Goal: Information Seeking & Learning: Compare options

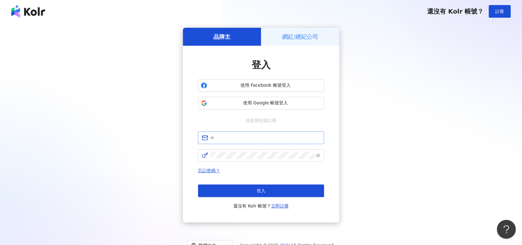
click at [288, 142] on span at bounding box center [261, 137] width 126 height 13
click at [285, 139] on input "text" at bounding box center [265, 137] width 110 height 7
type input "**********"
click at [318, 156] on icon "eye-invisible" at bounding box center [318, 155] width 4 height 4
click button "登入" at bounding box center [261, 190] width 126 height 13
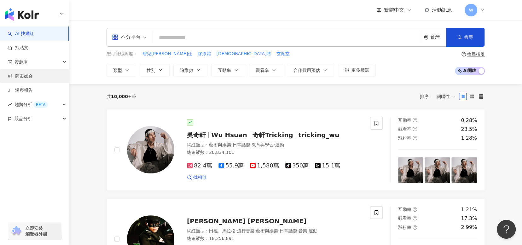
click at [33, 79] on link "商案媒合" at bounding box center [20, 76] width 25 height 6
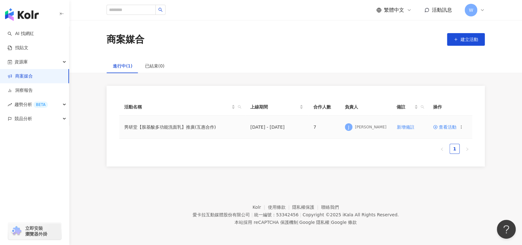
click at [437, 127] on span at bounding box center [436, 126] width 6 height 5
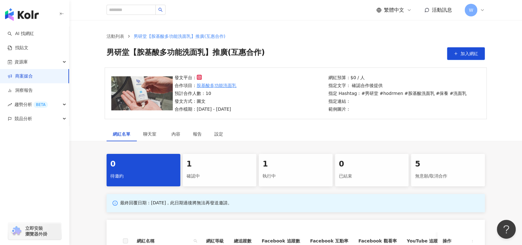
click at [222, 176] on div "確認中" at bounding box center [219, 176] width 66 height 11
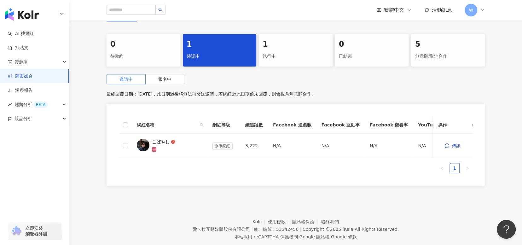
scroll to position [126, 0]
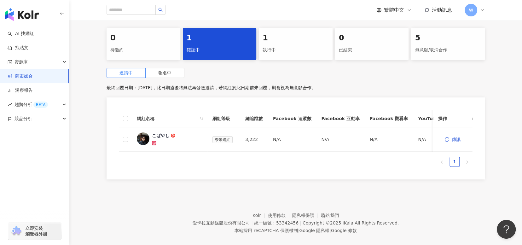
click at [297, 49] on div "執行中" at bounding box center [295, 50] width 66 height 11
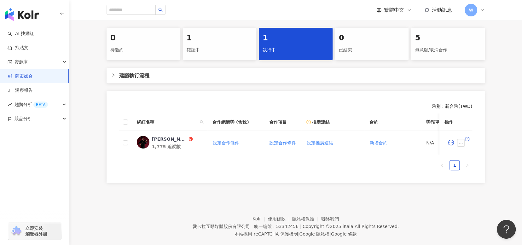
click at [204, 52] on div "確認中" at bounding box center [219, 50] width 66 height 11
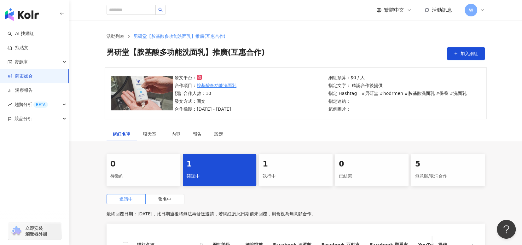
click at [317, 168] on div "1" at bounding box center [295, 164] width 66 height 11
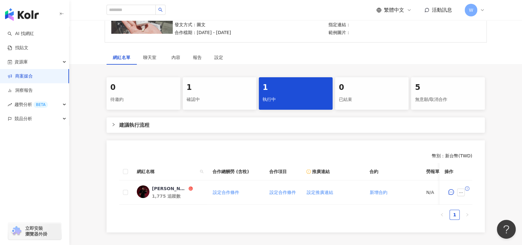
scroll to position [142, 0]
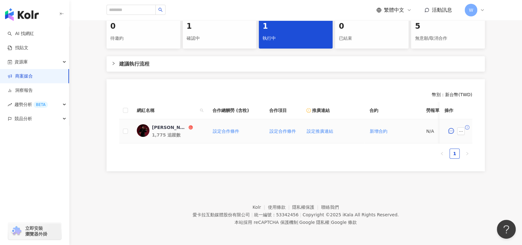
click at [176, 124] on div "Jimmy｜彥傑" at bounding box center [169, 127] width 35 height 6
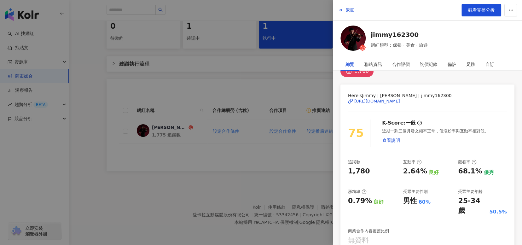
scroll to position [0, 0]
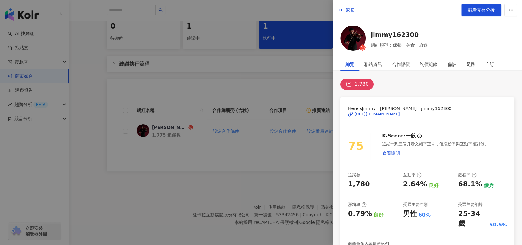
click at [400, 114] on div "https://www.instagram.com/jimmy162300/" at bounding box center [377, 114] width 46 height 6
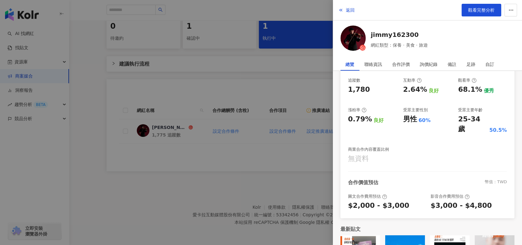
scroll to position [122, 0]
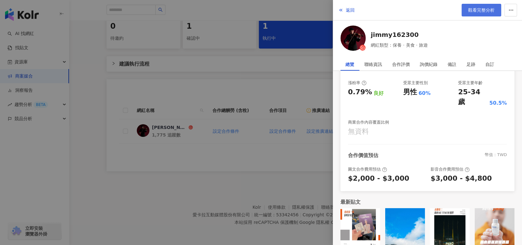
click at [475, 8] on span "觀看完整分析" at bounding box center [481, 10] width 26 height 5
click at [210, 88] on div at bounding box center [261, 122] width 522 height 245
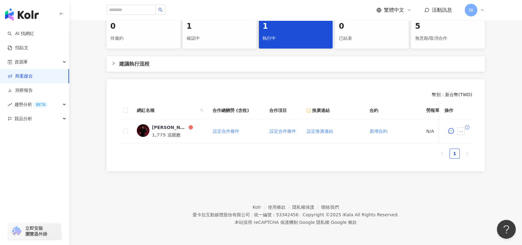
click at [241, 188] on footer "Kolr 使用條款 隱私權保護 聯絡我們 愛卡拉互動媒體股份有限公司 | 統一編號：53342456 | Copyright © 2025 iKala All…" at bounding box center [295, 210] width 452 height 70
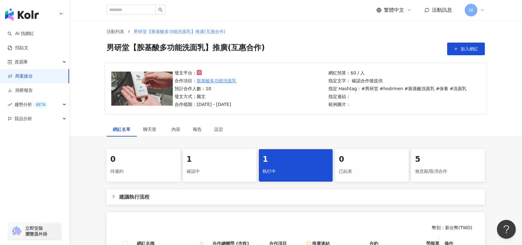
scroll to position [0, 0]
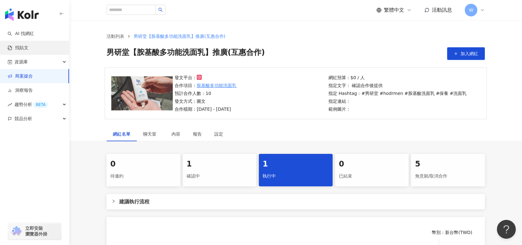
click at [28, 50] on link "找貼文" at bounding box center [18, 48] width 21 height 6
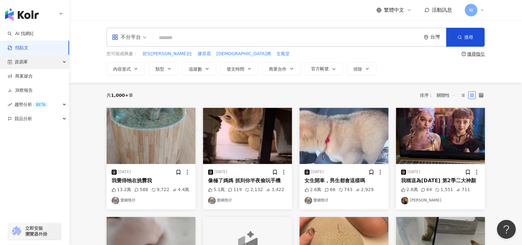
click at [38, 60] on div "資源庫" at bounding box center [34, 62] width 69 height 14
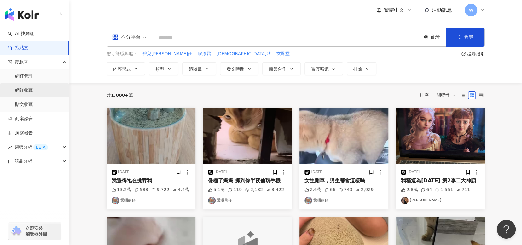
click at [33, 87] on link "網紅收藏" at bounding box center [24, 90] width 18 height 6
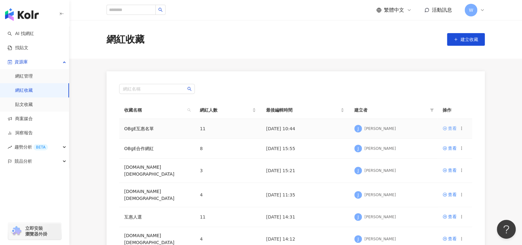
click at [455, 128] on div "查看" at bounding box center [452, 128] width 9 height 7
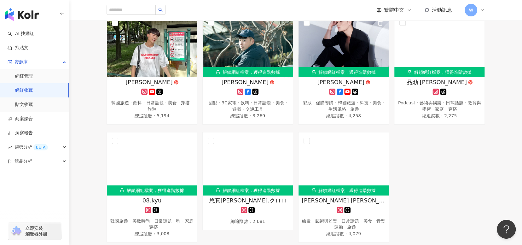
scroll to position [233, 0]
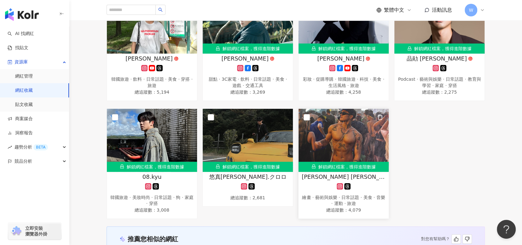
click at [346, 176] on span "大木俊 おおきとし" at bounding box center [343, 177] width 84 height 8
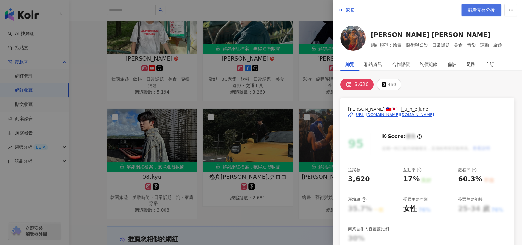
click at [485, 12] on span "觀看完整分析" at bounding box center [481, 10] width 26 height 5
click at [243, 208] on div at bounding box center [261, 122] width 522 height 245
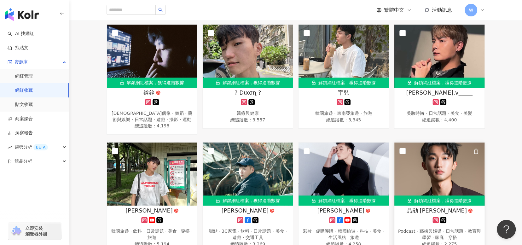
scroll to position [44, 0]
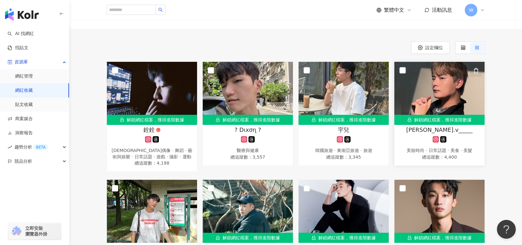
click at [477, 65] on button "button" at bounding box center [475, 70] width 13 height 13
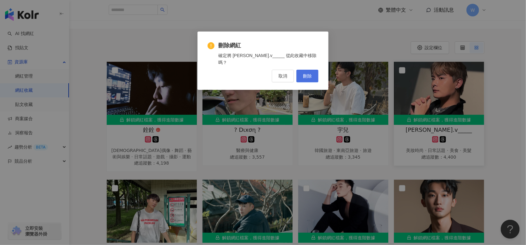
click at [313, 70] on button "刪除" at bounding box center [307, 76] width 22 height 13
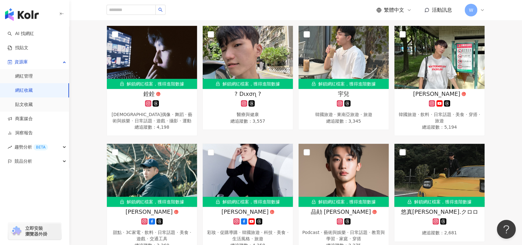
scroll to position [94, 0]
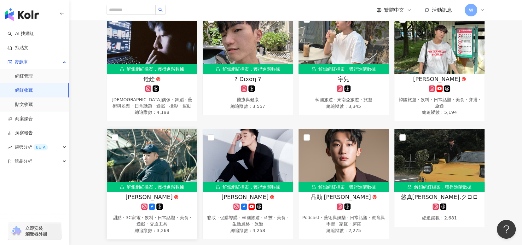
click at [189, 138] on icon "button" at bounding box center [188, 138] width 6 height 6
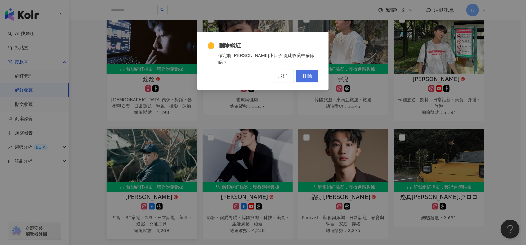
click at [307, 73] on span "刪除" at bounding box center [307, 75] width 9 height 5
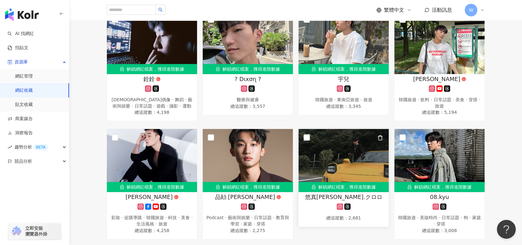
click at [381, 137] on icon "button" at bounding box center [380, 138] width 6 height 6
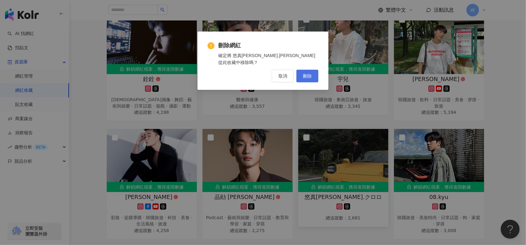
click at [315, 72] on button "刪除" at bounding box center [307, 76] width 22 height 13
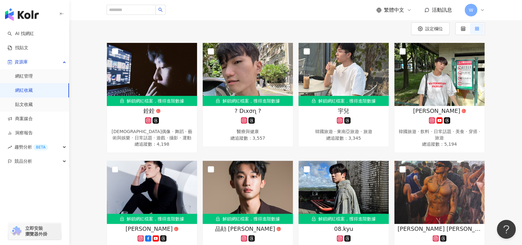
scroll to position [0, 0]
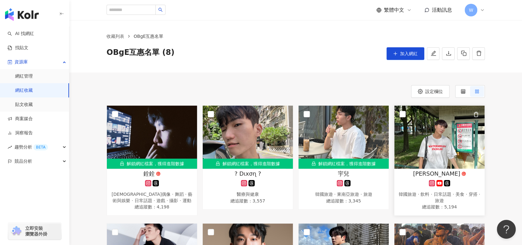
click at [478, 116] on icon "button" at bounding box center [476, 114] width 6 height 6
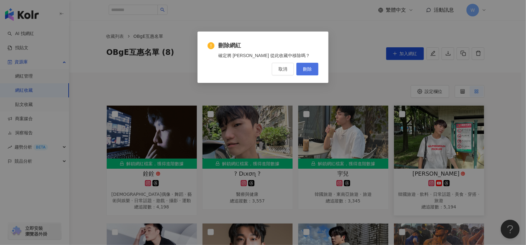
click at [309, 73] on button "刪除" at bounding box center [307, 69] width 22 height 13
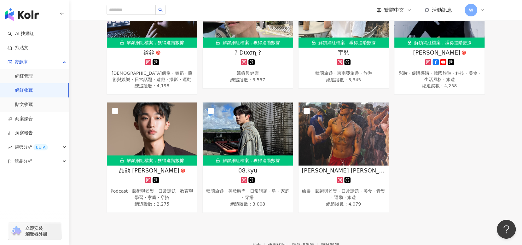
scroll to position [63, 0]
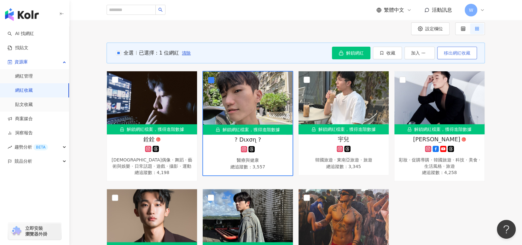
click at [465, 53] on span "移出網紅收藏" at bounding box center [456, 52] width 26 height 5
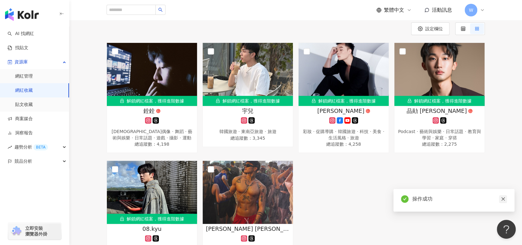
click at [504, 200] on icon "close" at bounding box center [502, 199] width 4 height 4
click at [272, 111] on div "宇兒" at bounding box center [248, 111] width 84 height 8
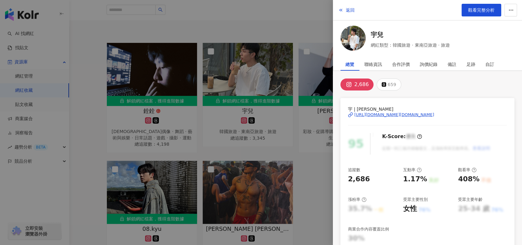
click at [323, 163] on div at bounding box center [261, 122] width 522 height 245
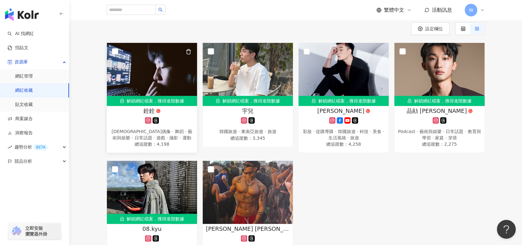
click at [162, 110] on div "銓銓" at bounding box center [152, 111] width 84 height 8
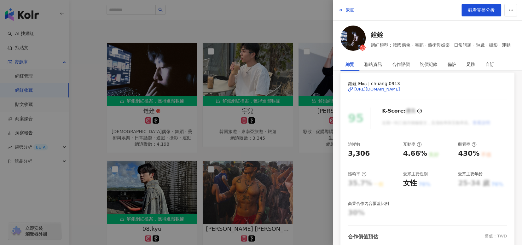
scroll to position [20, 0]
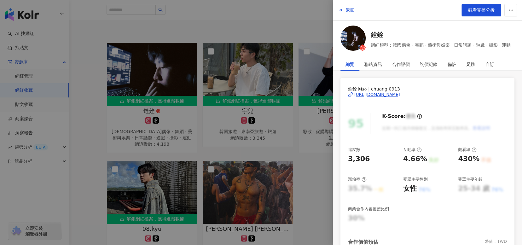
click at [233, 107] on div at bounding box center [261, 122] width 522 height 245
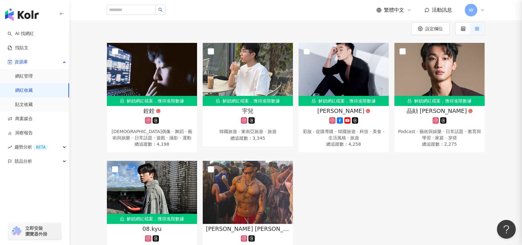
click at [220, 113] on div "宇兒" at bounding box center [248, 111] width 84 height 8
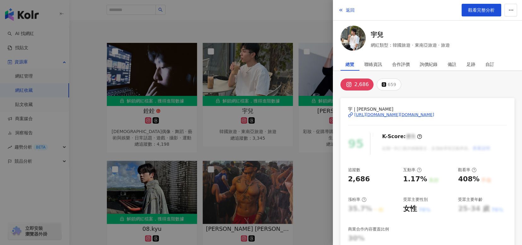
click at [313, 163] on div at bounding box center [261, 122] width 522 height 245
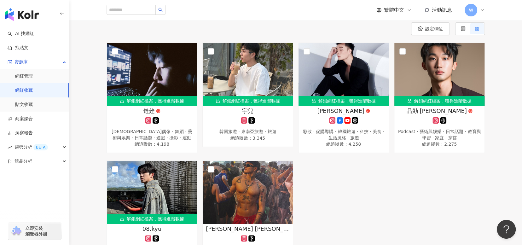
scroll to position [0, 0]
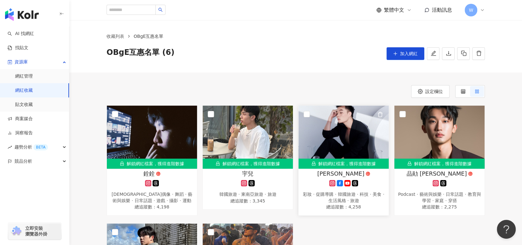
click at [372, 178] on div "Alvise Jen 彩妝 · 促購導購 · 韓國旅遊 · 科技 · 美食 · 生活風格 · 旅遊 總追蹤數 ： 4,258" at bounding box center [343, 189] width 90 height 41
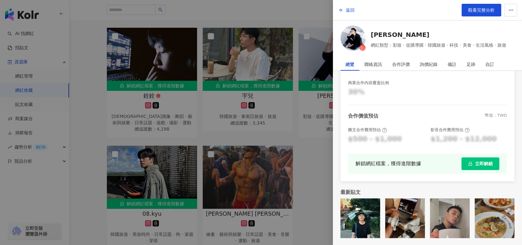
scroll to position [157, 0]
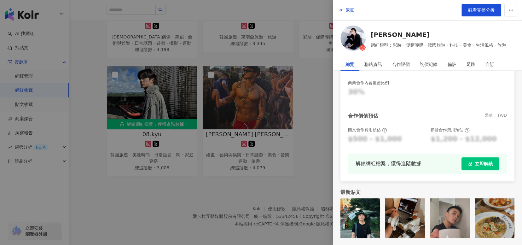
click at [303, 140] on div at bounding box center [261, 122] width 522 height 245
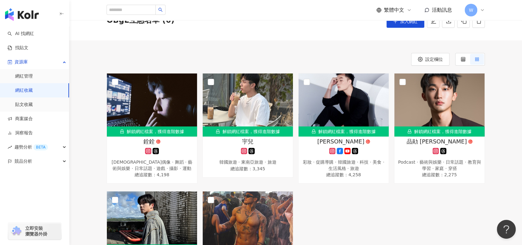
scroll to position [31, 0]
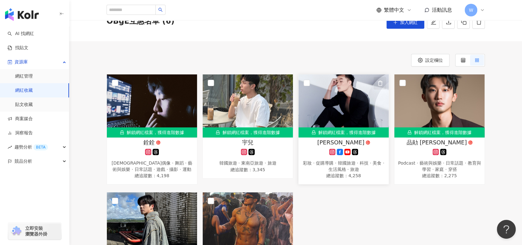
click at [379, 82] on icon "button" at bounding box center [380, 83] width 6 height 6
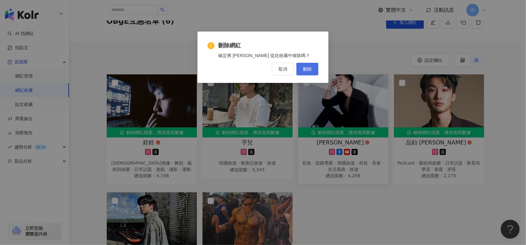
click at [315, 70] on button "刪除" at bounding box center [307, 69] width 22 height 13
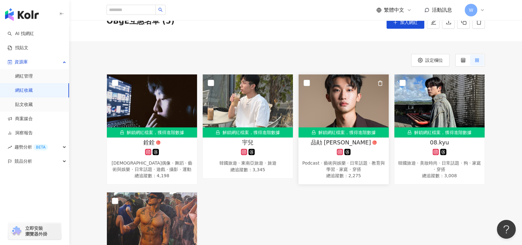
click at [376, 152] on div at bounding box center [343, 152] width 84 height 6
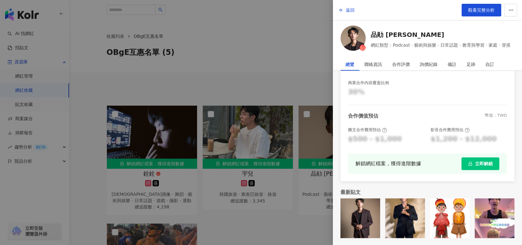
scroll to position [52, 0]
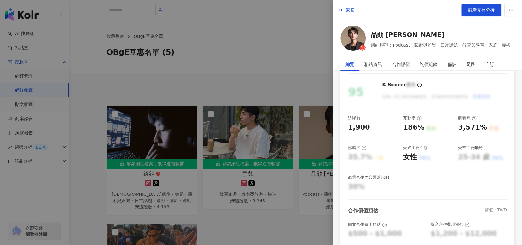
click at [285, 62] on div at bounding box center [261, 122] width 522 height 245
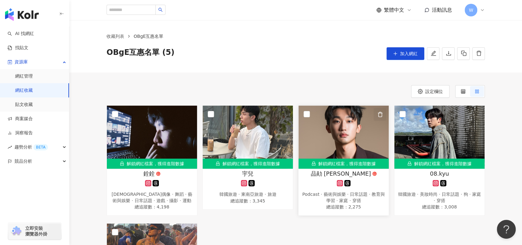
click at [380, 115] on icon "button" at bounding box center [380, 114] width 6 height 6
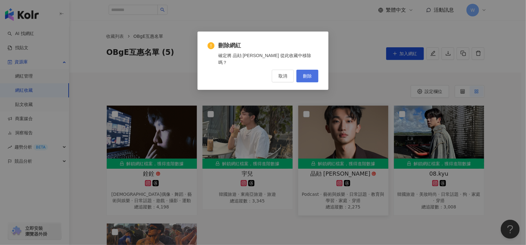
click at [315, 70] on button "刪除" at bounding box center [307, 76] width 22 height 13
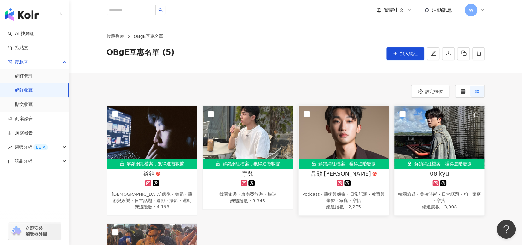
click at [476, 136] on img at bounding box center [439, 137] width 90 height 63
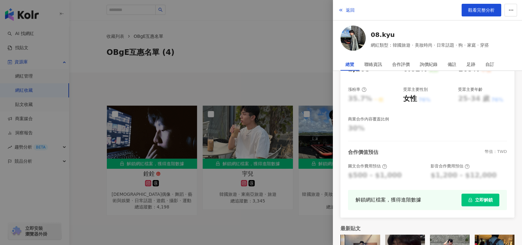
scroll to position [0, 0]
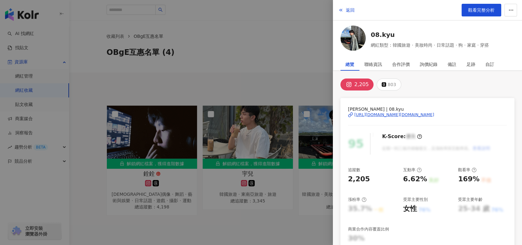
click at [261, 90] on div at bounding box center [261, 122] width 522 height 245
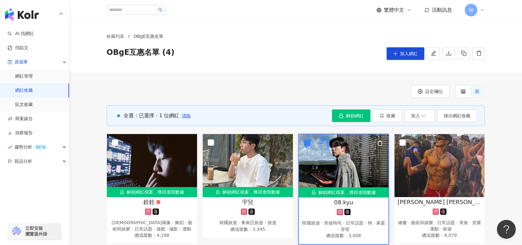
click at [381, 142] on icon "button" at bounding box center [379, 142] width 3 height 5
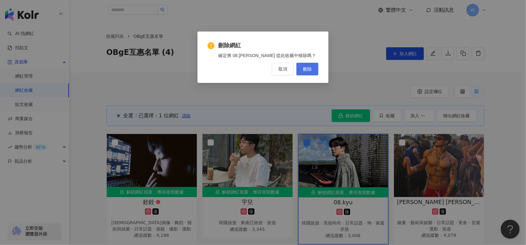
click at [309, 67] on span "刪除" at bounding box center [307, 68] width 9 height 5
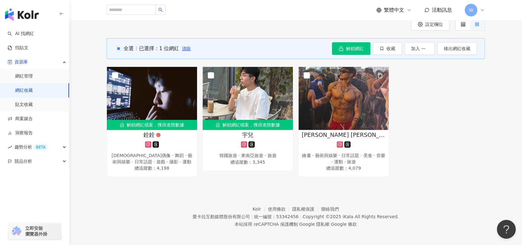
scroll to position [68, 0]
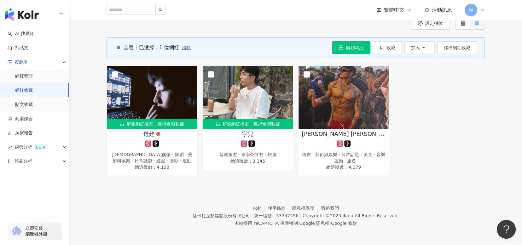
drag, startPoint x: 278, startPoint y: 17, endPoint x: 278, endPoint y: 14, distance: 3.8
click at [278, 17] on div "繁體中文 活動訊息 W" at bounding box center [295, 10] width 378 height 20
click at [34, 33] on link "AI 找網紅" at bounding box center [21, 34] width 26 height 6
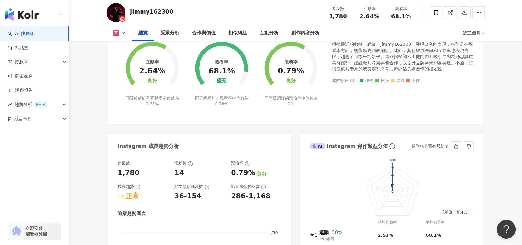
scroll to position [220, 0]
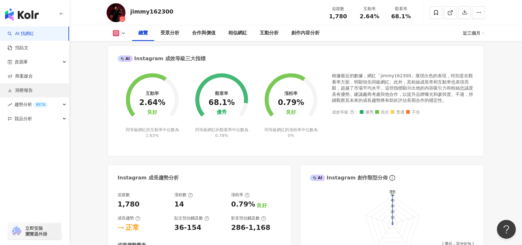
click at [33, 89] on link "洞察報告" at bounding box center [20, 90] width 25 height 6
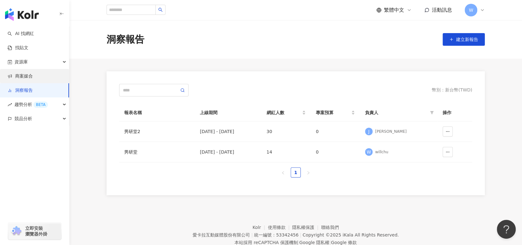
click at [33, 79] on link "商案媒合" at bounding box center [20, 76] width 25 height 6
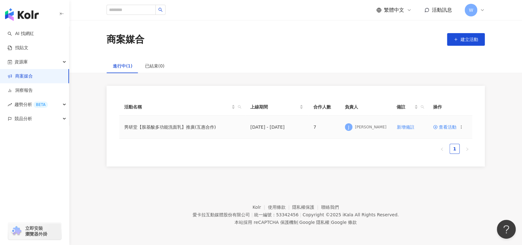
click at [451, 128] on span "查看活動" at bounding box center [444, 127] width 23 height 4
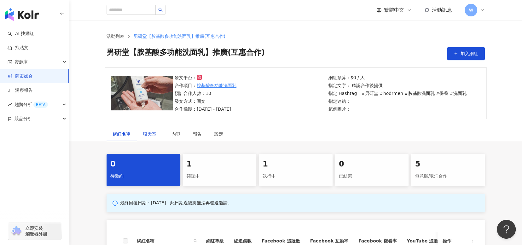
click at [155, 135] on span "聊天室" at bounding box center [151, 134] width 16 height 4
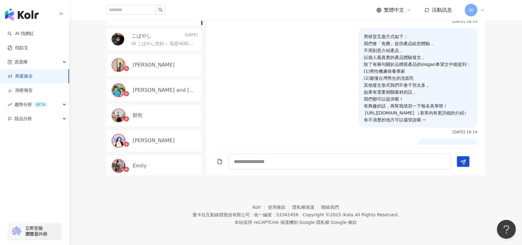
click at [26, 13] on img "button" at bounding box center [22, 14] width 34 height 13
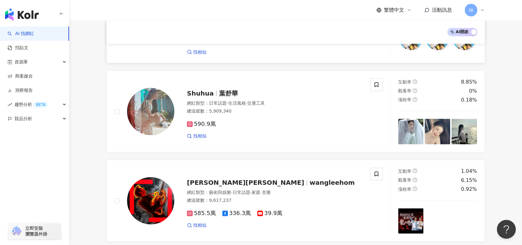
scroll to position [976, 0]
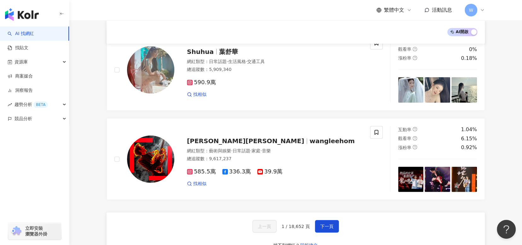
click at [290, 32] on div "AI 開啟 AI 關閉" at bounding box center [295, 32] width 363 height 8
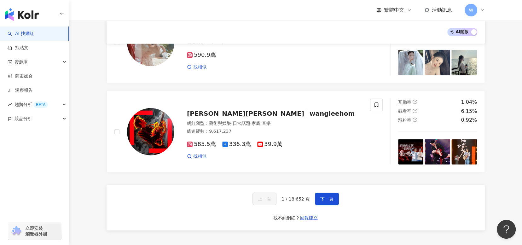
scroll to position [1008, 0]
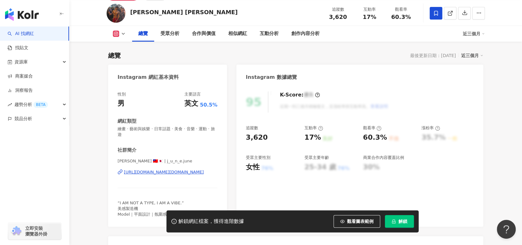
scroll to position [94, 0]
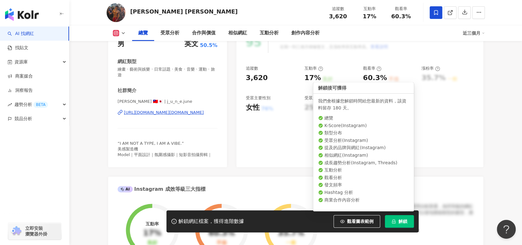
click at [401, 224] on span "解鎖" at bounding box center [402, 221] width 9 height 5
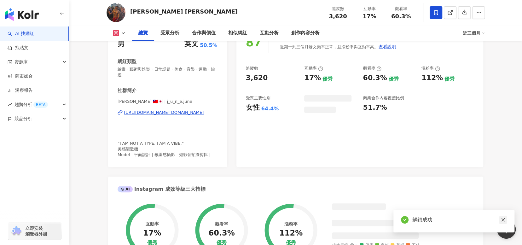
click at [502, 220] on icon "close" at bounding box center [502, 219] width 3 height 3
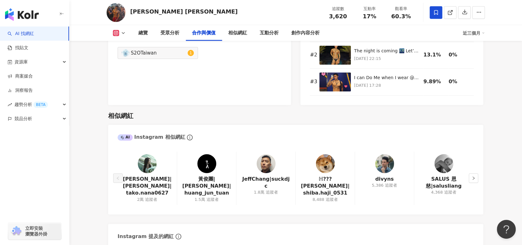
scroll to position [1008, 0]
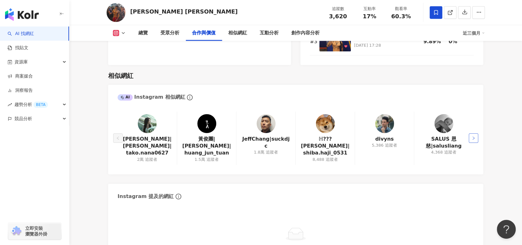
click at [471, 140] on button "button" at bounding box center [472, 137] width 9 height 9
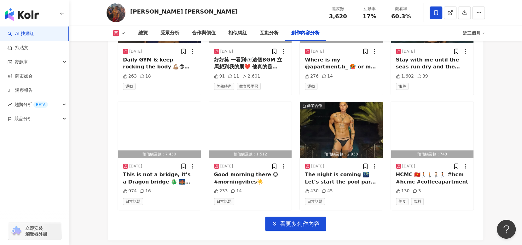
scroll to position [2213, 0]
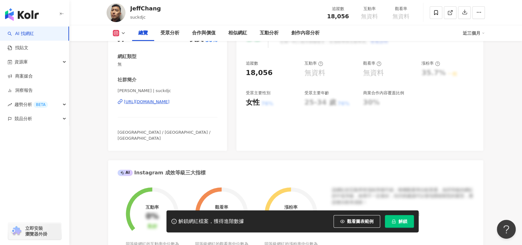
scroll to position [94, 0]
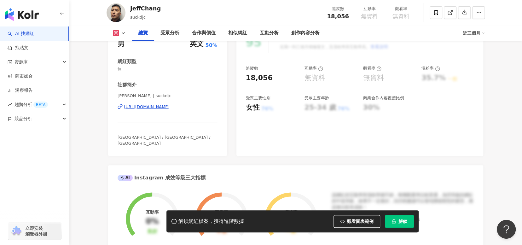
click at [169, 107] on div "https://www.instagram.com/suckdjc/" at bounding box center [147, 107] width 46 height 6
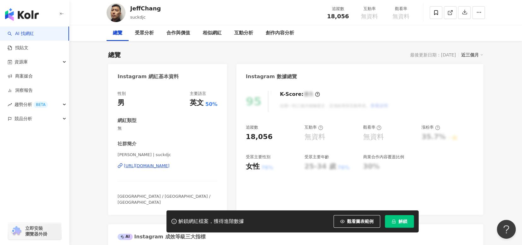
scroll to position [189, 0]
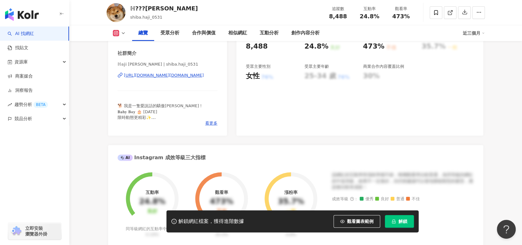
scroll to position [94, 0]
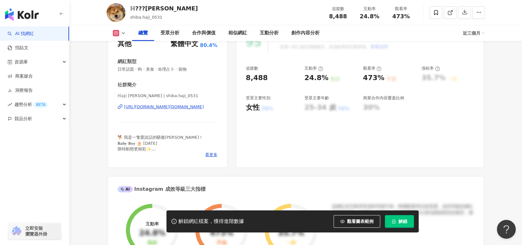
click at [193, 108] on div "[URL][DOMAIN_NAME][DOMAIN_NAME]" at bounding box center [164, 107] width 80 height 6
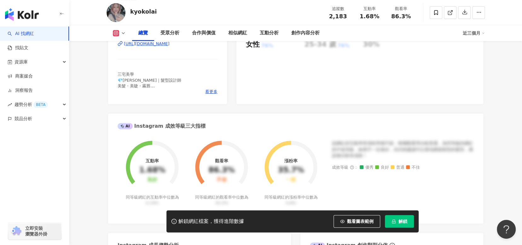
scroll to position [126, 0]
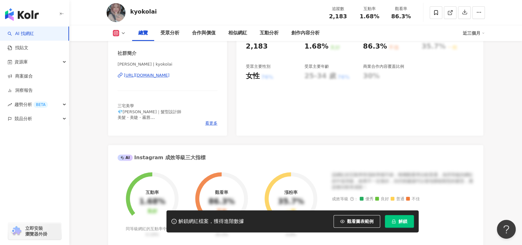
click at [166, 76] on div "[URL][DOMAIN_NAME]" at bounding box center [147, 75] width 46 height 6
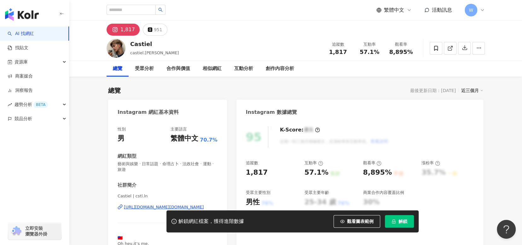
scroll to position [31, 0]
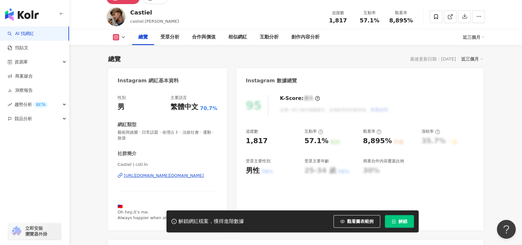
click at [178, 173] on div "[URL][DOMAIN_NAME][DOMAIN_NAME]" at bounding box center [164, 176] width 80 height 6
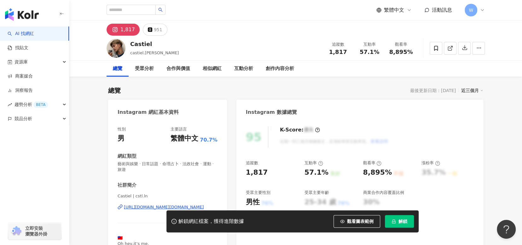
scroll to position [0, 0]
click at [432, 48] on span at bounding box center [435, 48] width 13 height 13
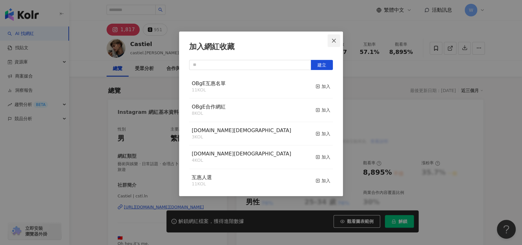
click at [334, 40] on icon "close" at bounding box center [334, 40] width 4 height 4
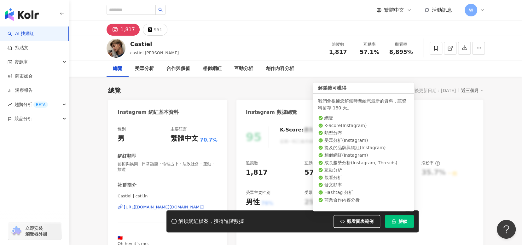
click at [407, 222] on button "解鎖" at bounding box center [399, 221] width 29 height 13
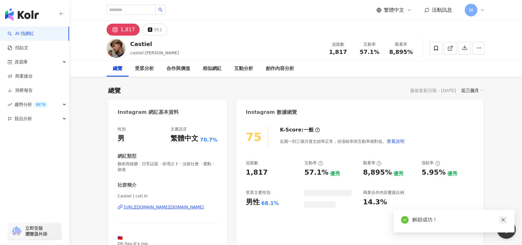
click at [502, 219] on icon "close" at bounding box center [502, 219] width 4 height 4
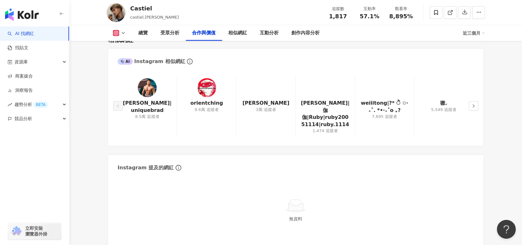
scroll to position [976, 0]
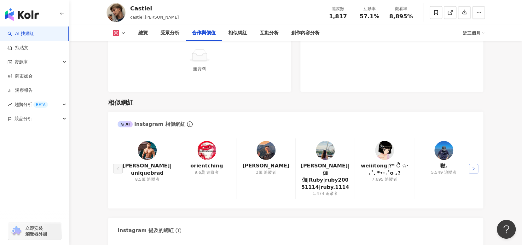
click at [474, 167] on icon "right" at bounding box center [473, 169] width 4 height 4
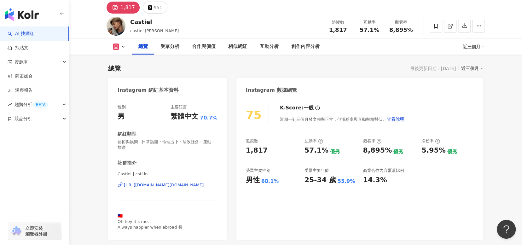
scroll to position [0, 0]
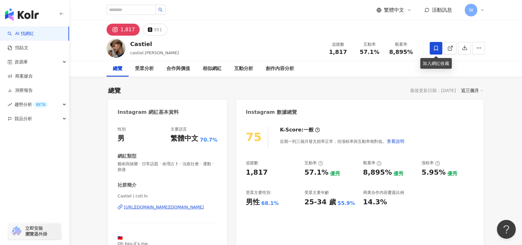
click at [438, 48] on icon at bounding box center [436, 48] width 6 height 6
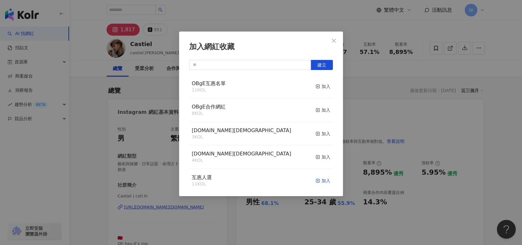
click at [317, 180] on line "button" at bounding box center [318, 180] width 2 height 0
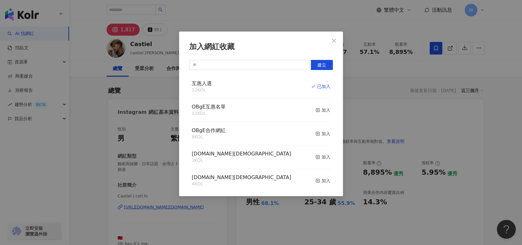
scroll to position [153, 0]
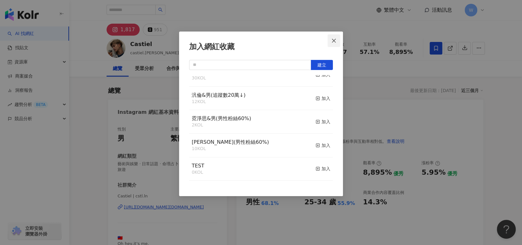
click at [331, 40] on icon "close" at bounding box center [333, 40] width 5 height 5
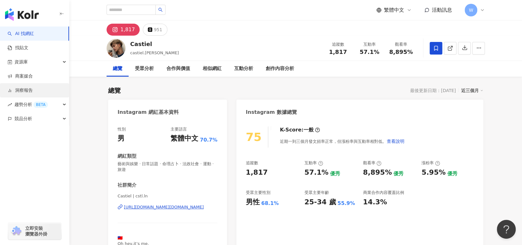
click at [33, 91] on link "洞察報告" at bounding box center [20, 90] width 25 height 6
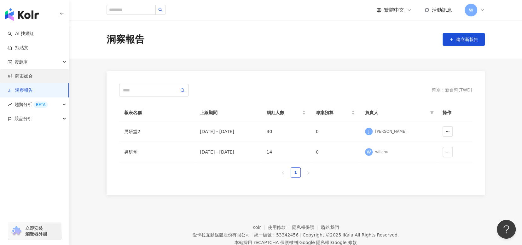
click at [33, 79] on link "商案媒合" at bounding box center [20, 76] width 25 height 6
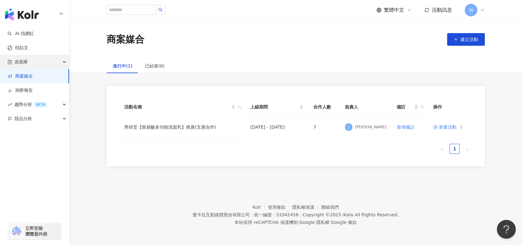
click at [37, 63] on div "資源庫" at bounding box center [34, 62] width 69 height 14
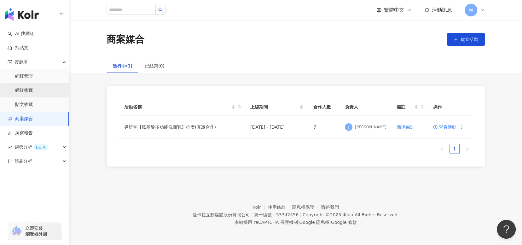
click at [33, 94] on link "網紅收藏" at bounding box center [24, 90] width 18 height 6
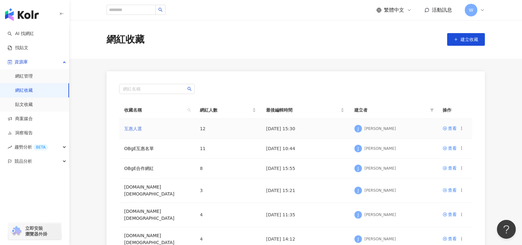
click at [136, 128] on link "互惠人選" at bounding box center [133, 128] width 18 height 5
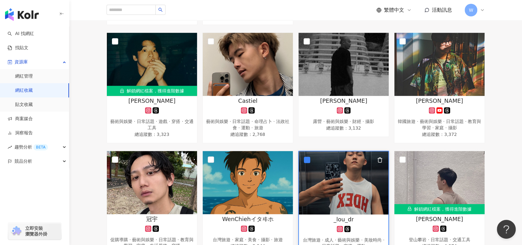
scroll to position [247, 0]
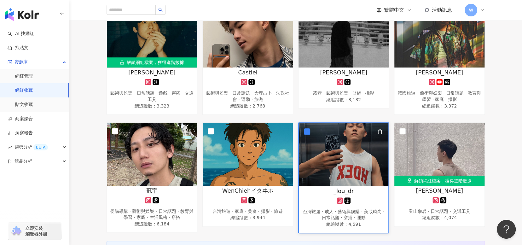
click at [381, 130] on icon "button" at bounding box center [379, 131] width 3 height 5
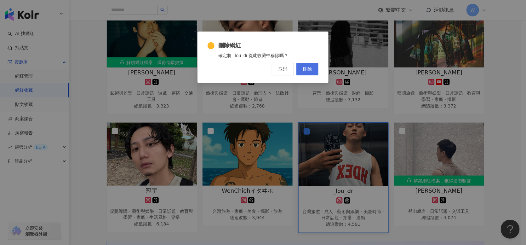
click at [307, 72] on button "刪除" at bounding box center [307, 69] width 22 height 13
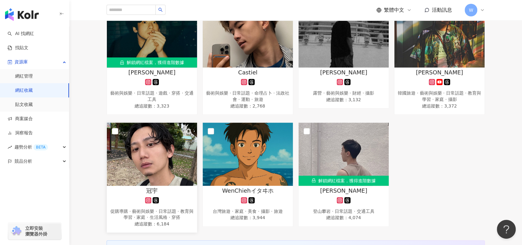
click at [187, 130] on icon "button" at bounding box center [188, 131] width 3 height 5
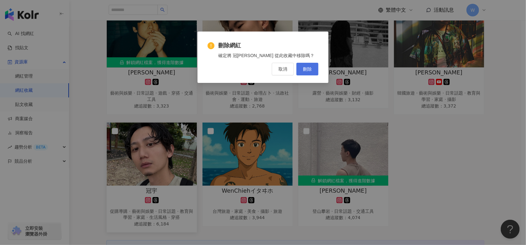
click at [315, 68] on button "刪除" at bounding box center [307, 69] width 22 height 13
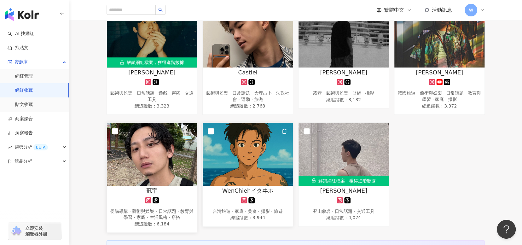
click at [253, 157] on img at bounding box center [247, 154] width 90 height 63
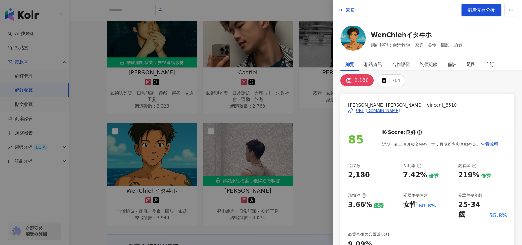
scroll to position [0, 0]
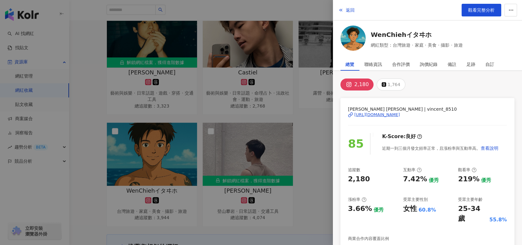
click at [312, 181] on div at bounding box center [261, 122] width 522 height 245
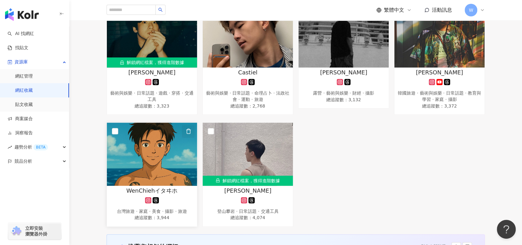
click at [187, 130] on icon "button" at bounding box center [188, 131] width 6 height 6
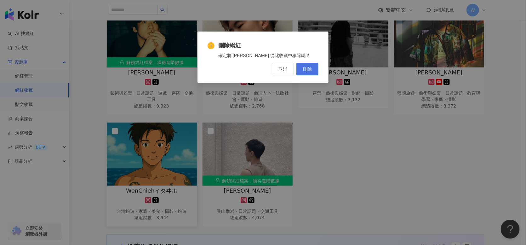
click at [307, 67] on span "刪除" at bounding box center [307, 68] width 9 height 5
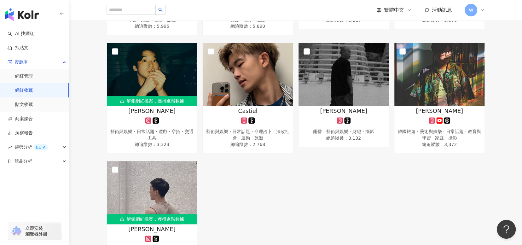
scroll to position [184, 0]
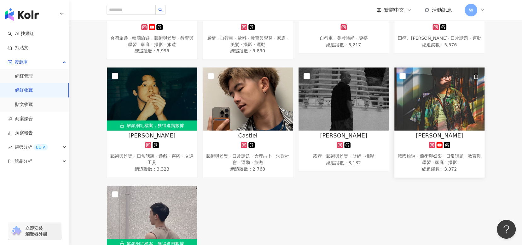
click at [477, 74] on icon "button" at bounding box center [475, 76] width 3 height 5
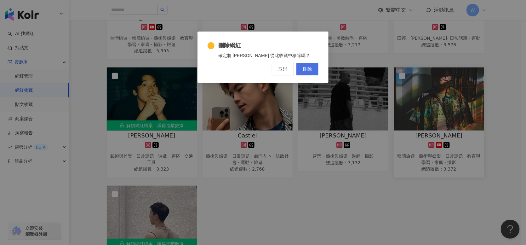
click at [310, 67] on span "刪除" at bounding box center [307, 68] width 9 height 5
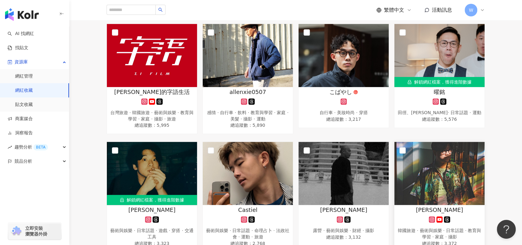
scroll to position [90, 0]
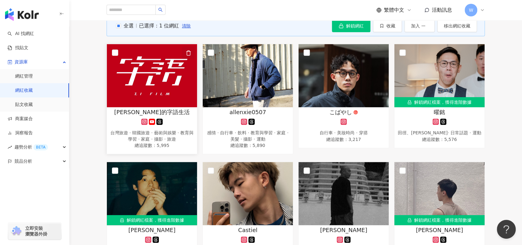
click at [191, 51] on button "button" at bounding box center [188, 53] width 13 height 13
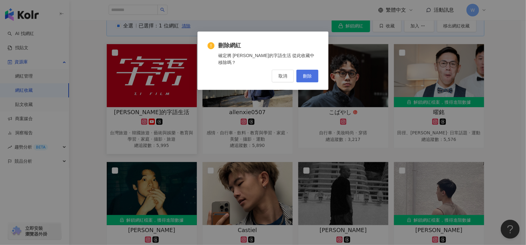
click at [303, 73] on span "刪除" at bounding box center [307, 75] width 9 height 5
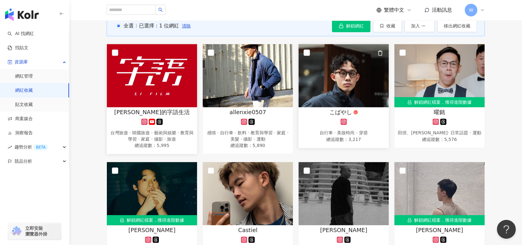
click at [379, 51] on icon "button" at bounding box center [380, 53] width 6 height 6
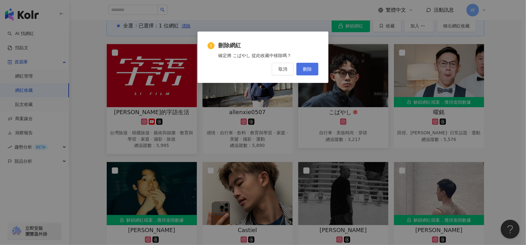
click at [309, 71] on button "刪除" at bounding box center [307, 69] width 22 height 13
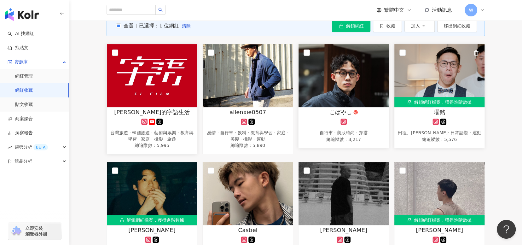
click at [451, 87] on img at bounding box center [439, 75] width 90 height 63
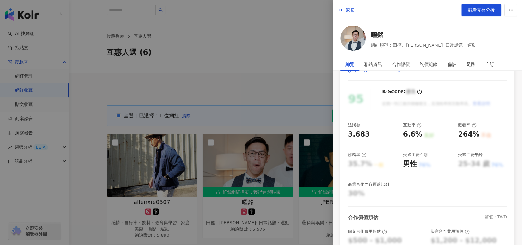
scroll to position [40, 0]
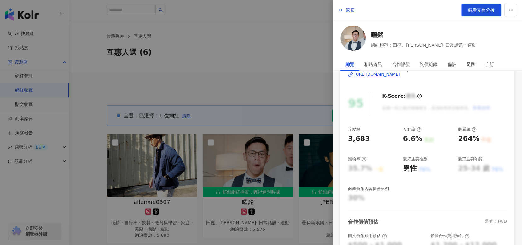
click at [400, 73] on div "https://www.instagram.com/asd111202002/" at bounding box center [377, 74] width 46 height 6
click at [274, 52] on div at bounding box center [261, 122] width 522 height 245
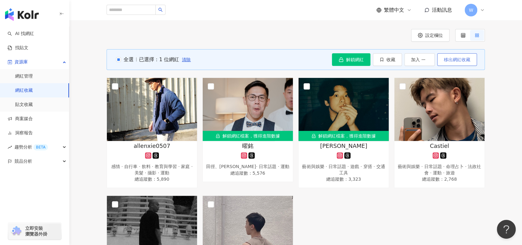
scroll to position [63, 0]
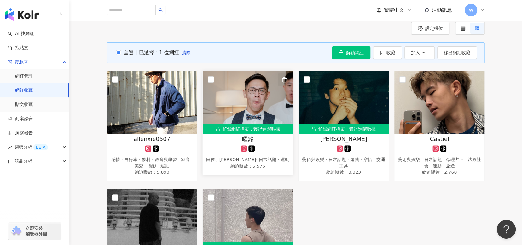
click at [287, 81] on button "button" at bounding box center [283, 79] width 13 height 13
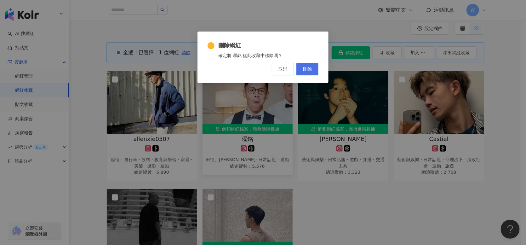
click at [308, 70] on span "刪除" at bounding box center [307, 68] width 9 height 5
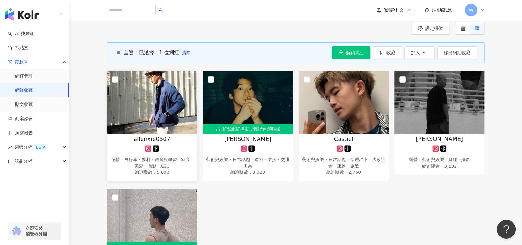
click at [185, 78] on icon "button" at bounding box center [188, 80] width 6 height 6
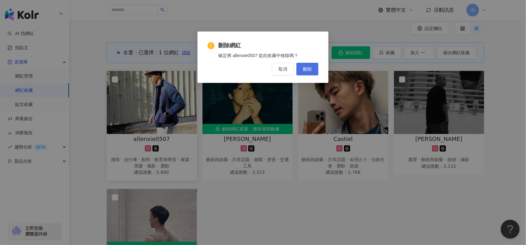
click at [302, 66] on button "刪除" at bounding box center [307, 69] width 22 height 13
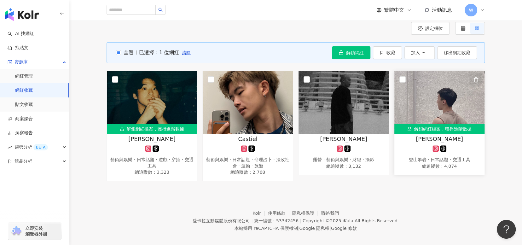
click at [479, 77] on link "解鎖網紅檔案，獲得進階數據 Henli 恆李 登山攀岩 · 日常話題 · 交通工具 總追蹤數 ： 4,074" at bounding box center [439, 123] width 91 height 104
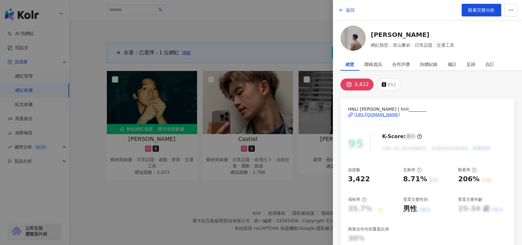
click at [400, 114] on div "https://www.instagram.com/hnli________/" at bounding box center [377, 115] width 46 height 6
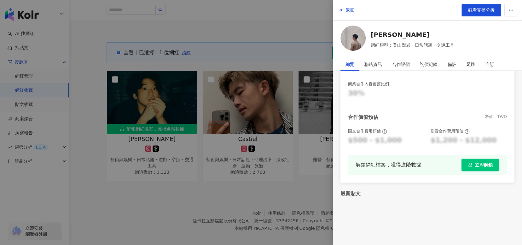
scroll to position [146, 0]
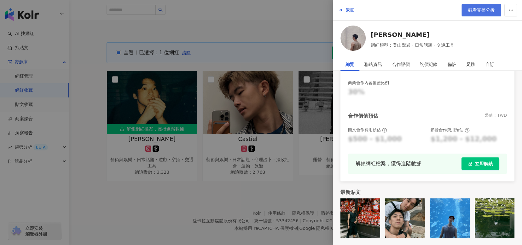
click at [476, 12] on span "觀看完整分析" at bounding box center [481, 10] width 26 height 5
click at [232, 14] on div at bounding box center [261, 122] width 522 height 245
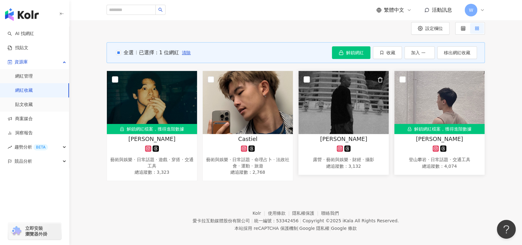
click at [380, 77] on icon "button" at bounding box center [379, 79] width 3 height 5
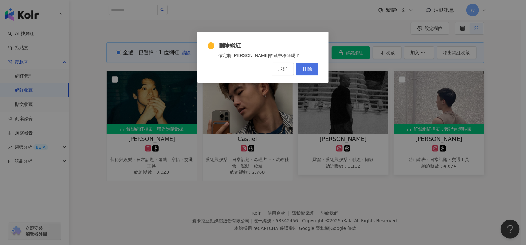
click at [314, 71] on button "刪除" at bounding box center [307, 69] width 22 height 13
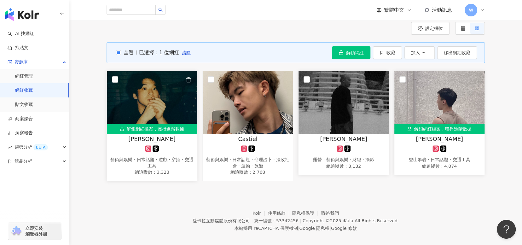
click at [145, 98] on img at bounding box center [152, 102] width 90 height 63
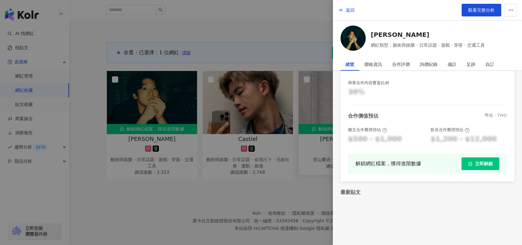
scroll to position [68, 0]
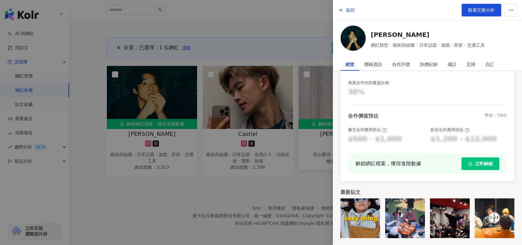
click at [187, 76] on div at bounding box center [261, 122] width 522 height 245
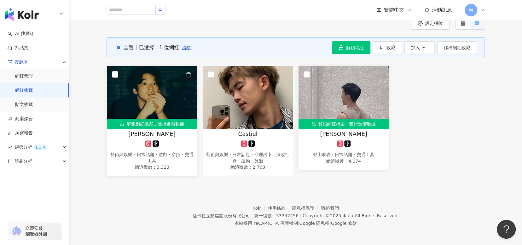
click at [188, 72] on icon "button" at bounding box center [188, 75] width 6 height 6
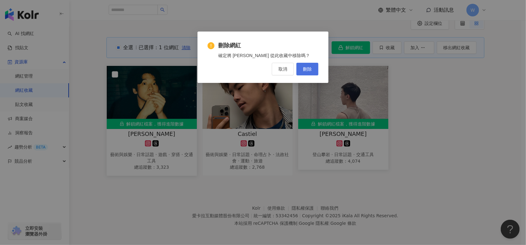
click at [308, 70] on span "刪除" at bounding box center [307, 68] width 9 height 5
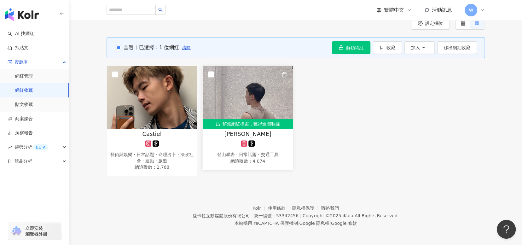
click at [273, 110] on img at bounding box center [247, 97] width 90 height 63
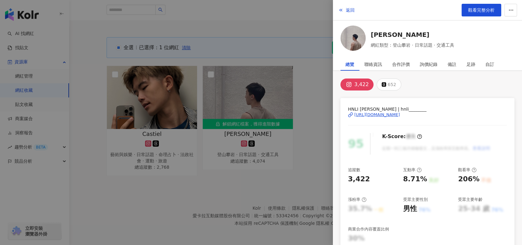
click at [400, 114] on div "https://www.instagram.com/hnli________/" at bounding box center [377, 115] width 46 height 6
click at [295, 76] on div at bounding box center [261, 122] width 522 height 245
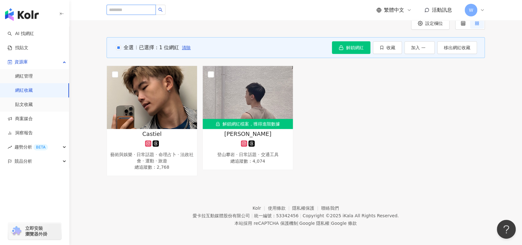
click at [156, 12] on input "search" at bounding box center [130, 10] width 49 height 10
click at [351, 144] on div "Castiel 藝術與娛樂 · 日常話題 · 命理占卜 · 法政社會 · 運動 · 旅遊 總追蹤數 ： 2,768 解鎖網紅檔案，獲得進階數據 Henli 恆…" at bounding box center [295, 121] width 383 height 110
click at [283, 72] on icon "button" at bounding box center [283, 74] width 3 height 5
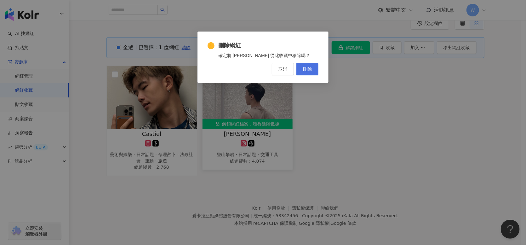
click at [305, 67] on span "刪除" at bounding box center [307, 68] width 9 height 5
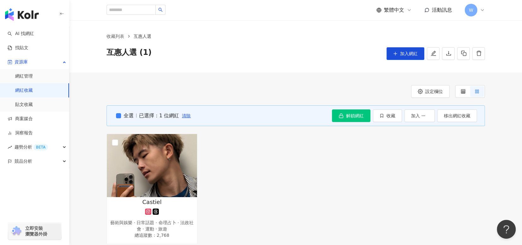
scroll to position [0, 0]
click at [117, 112] on label "全選" at bounding box center [123, 115] width 19 height 7
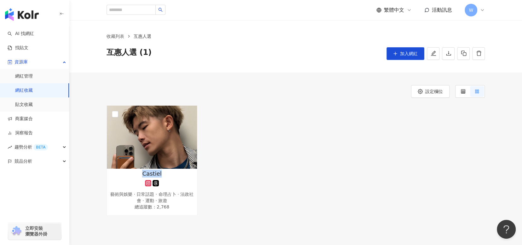
click at [295, 170] on div "Castiel 藝術與娛樂 · 日常話題 · 命理占卜 · 法政社會 · 運動 · 旅遊 總追蹤數 ： 2,768" at bounding box center [295, 160] width 383 height 110
click at [295, 85] on div "設定欄位" at bounding box center [295, 91] width 378 height 13
click at [27, 34] on link "AI 找網紅" at bounding box center [21, 34] width 26 height 6
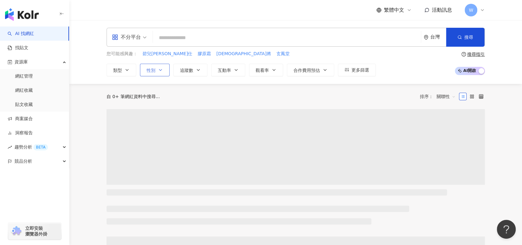
click at [163, 64] on button "性別" at bounding box center [155, 70] width 30 height 13
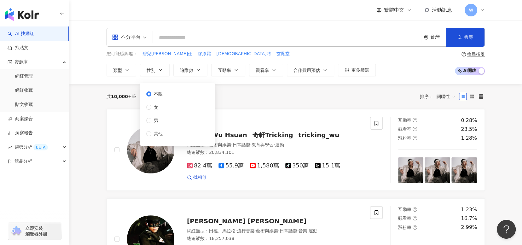
click at [282, 92] on div "共 10,000+ 筆 排序： 關聯性" at bounding box center [295, 96] width 378 height 10
click at [275, 69] on icon "button" at bounding box center [273, 69] width 5 height 5
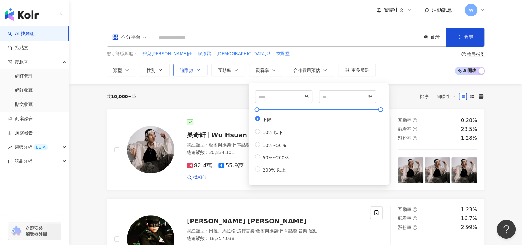
click at [195, 72] on button "追蹤數" at bounding box center [190, 70] width 34 height 13
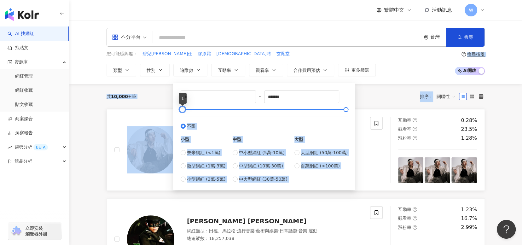
drag, startPoint x: 181, startPoint y: 110, endPoint x: 168, endPoint y: 113, distance: 14.1
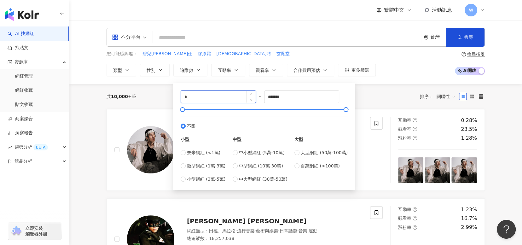
click at [193, 98] on input "*" at bounding box center [218, 97] width 75 height 12
drag, startPoint x: 187, startPoint y: 98, endPoint x: 180, endPoint y: 97, distance: 7.7
click at [180, 97] on div "* - ******* 不限 小型 奈米網紅 (<1萬) 微型網紅 (1萬-3萬) 小型網紅 (3萬-5萬) 中型 中小型網紅 (5萬-10萬) 中型網紅 (…" at bounding box center [264, 137] width 174 height 100
type input "****"
drag, startPoint x: 313, startPoint y: 98, endPoint x: 262, endPoint y: 98, distance: 50.4
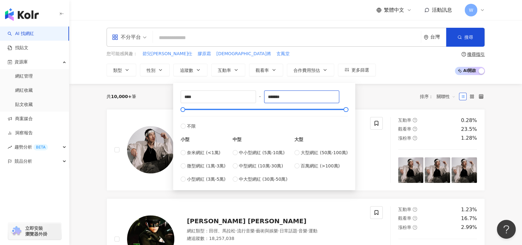
click at [262, 98] on div "**** - ******* 不限 小型 奈米網紅 (<1萬) 微型網紅 (1萬-3萬) 小型網紅 (3萬-5萬) 中型 中小型網紅 (5萬-10萬) 中型網…" at bounding box center [263, 136] width 167 height 92
type input "****"
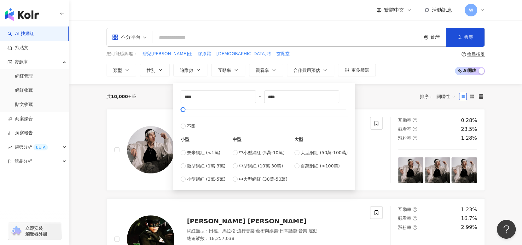
click at [379, 87] on div "共 10,000+ 筆 排序： 關聯性" at bounding box center [295, 96] width 378 height 25
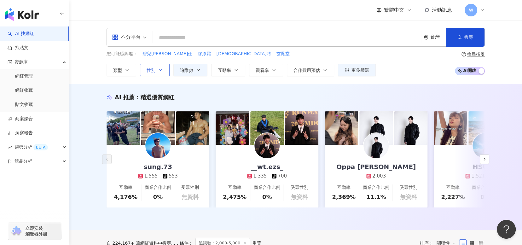
click at [163, 71] on button "性別" at bounding box center [155, 70] width 30 height 13
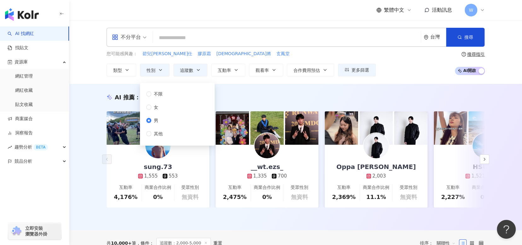
click at [283, 88] on div "AI 推薦 ： 精選優質網紅 sung.73 1,555 553 互動率 4,176% 商業合作比例 0% 受眾性別 無資料 __wt.ezs_ 1,335 …" at bounding box center [295, 157] width 452 height 146
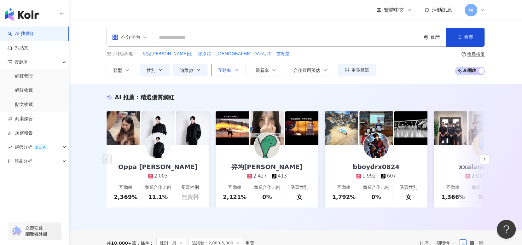
click at [239, 75] on button "互動率" at bounding box center [228, 70] width 34 height 13
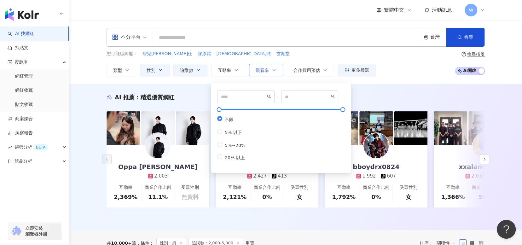
click at [267, 71] on span "觀看率" at bounding box center [261, 70] width 13 height 5
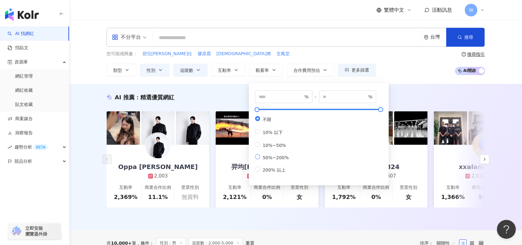
type input "**"
type input "***"
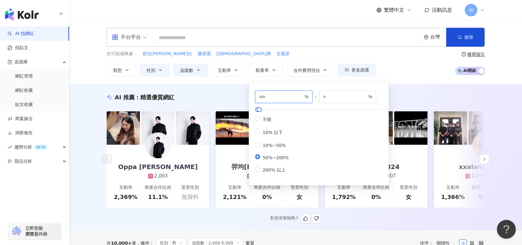
drag, startPoint x: 254, startPoint y: 95, endPoint x: 243, endPoint y: 95, distance: 11.3
type input "***"
drag, startPoint x: 341, startPoint y: 96, endPoint x: 320, endPoint y: 95, distance: 21.1
click at [320, 95] on div "*** % - *** % 不限 10% 以下 10%~50% 50%~200% 200% 以上" at bounding box center [318, 131] width 127 height 83
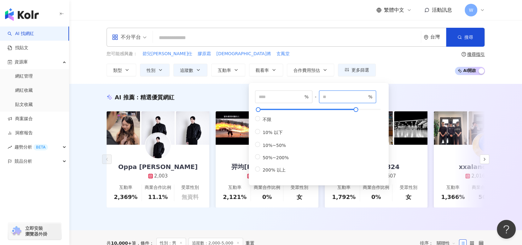
type input "****"
click at [418, 60] on div "您可能感興趣： 碧兒泉男仕 膠原霜 神將 玄鳳堂 類型 性別 追蹤數 互動率 觀看率 合作費用預估 更多篩選 不限 女 男 其他 *** % - **** %…" at bounding box center [295, 63] width 378 height 26
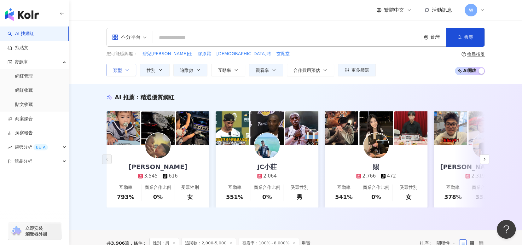
click at [113, 75] on button "類型" at bounding box center [121, 70] width 30 height 13
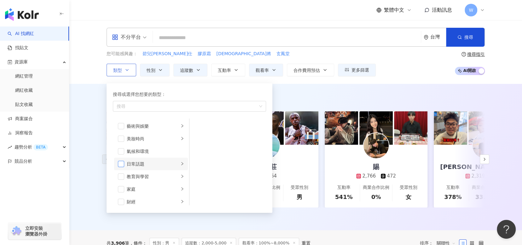
click at [122, 163] on span "button" at bounding box center [121, 164] width 6 height 6
click at [326, 97] on div "AI 推薦 ： 精選優質網紅" at bounding box center [295, 97] width 378 height 8
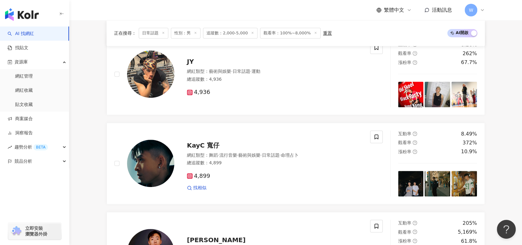
scroll to position [252, 0]
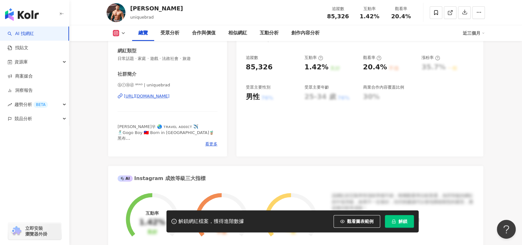
scroll to position [94, 0]
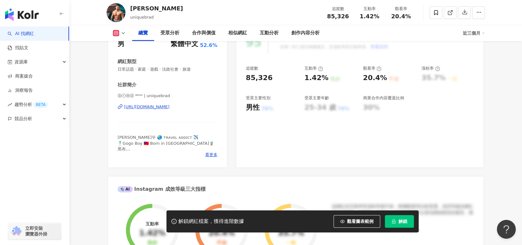
click at [169, 107] on div "[URL][DOMAIN_NAME]" at bounding box center [147, 107] width 46 height 6
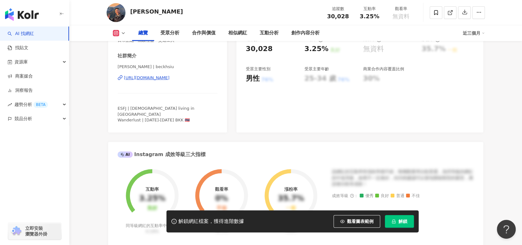
scroll to position [126, 0]
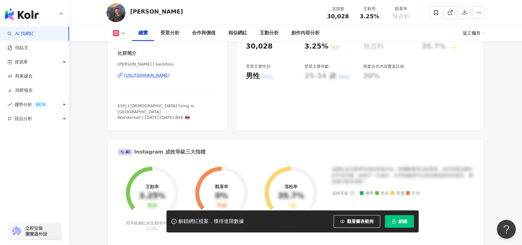
click at [169, 77] on div "[URL][DOMAIN_NAME]" at bounding box center [147, 75] width 46 height 6
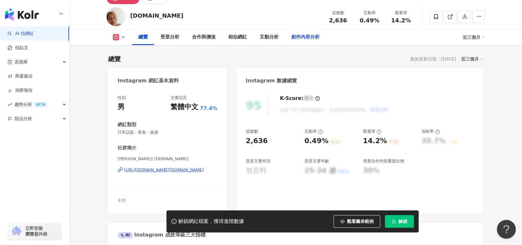
scroll to position [63, 0]
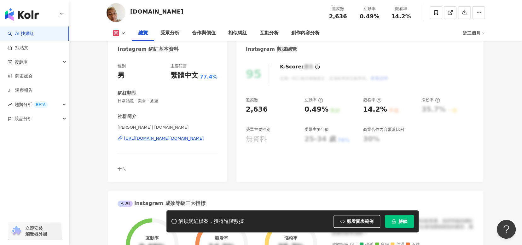
click at [174, 138] on div "https://www.instagram.com/happymonkey1.tw/" at bounding box center [164, 138] width 80 height 6
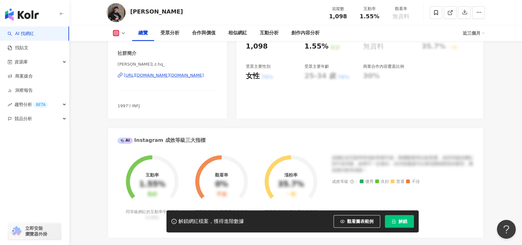
scroll to position [94, 0]
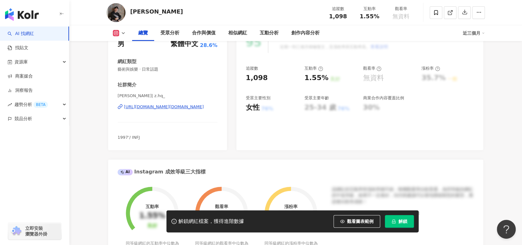
click at [175, 108] on div "[URL][DOMAIN_NAME][DOMAIN_NAME]" at bounding box center [164, 107] width 80 height 6
click at [186, 108] on div "[URL][DOMAIN_NAME][DOMAIN_NAME]" at bounding box center [164, 107] width 80 height 6
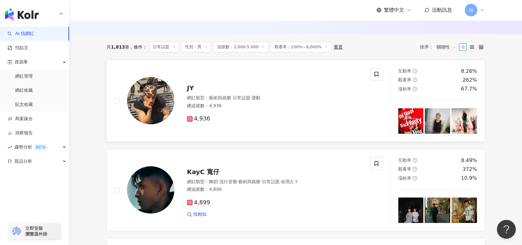
scroll to position [189, 0]
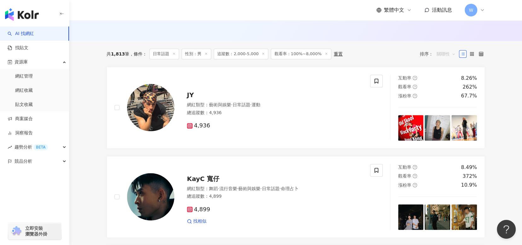
click at [449, 55] on span "關聯性" at bounding box center [445, 54] width 19 height 10
click at [450, 112] on div "觀看率" at bounding box center [446, 114] width 16 height 7
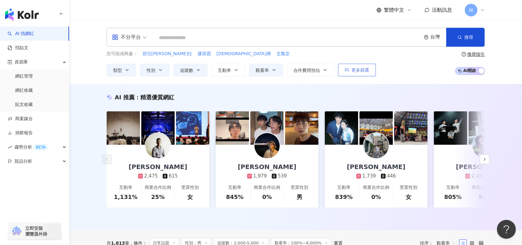
click at [350, 69] on button "更多篩選" at bounding box center [357, 70] width 38 height 13
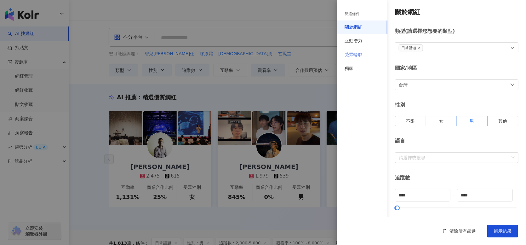
click at [363, 56] on div "受眾輪廓" at bounding box center [362, 55] width 50 height 14
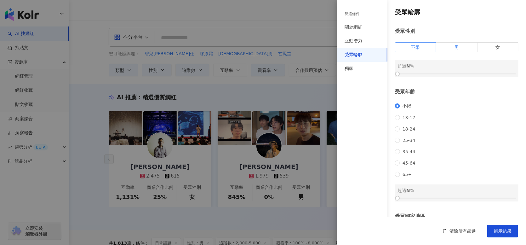
click at [456, 50] on span "男" at bounding box center [456, 47] width 4 height 5
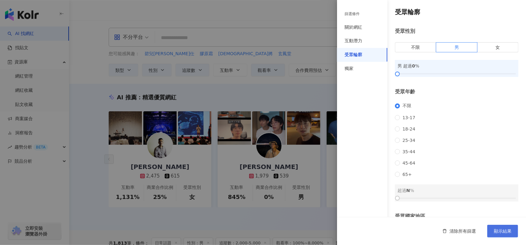
click at [508, 231] on span "顯示結果" at bounding box center [503, 230] width 18 height 5
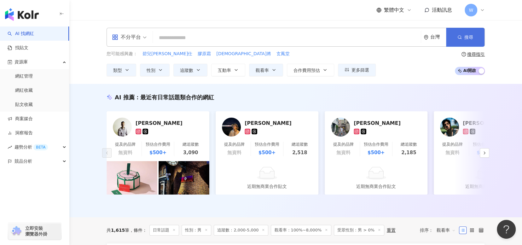
click at [467, 36] on span "搜尋" at bounding box center [468, 37] width 9 height 5
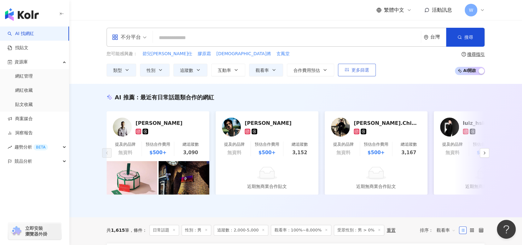
click at [367, 71] on span "更多篩選" at bounding box center [360, 69] width 18 height 5
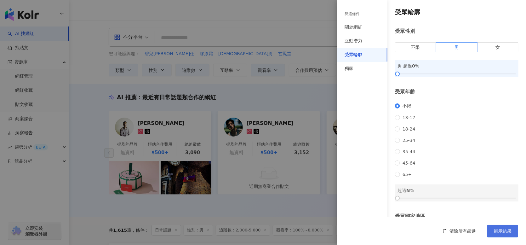
click at [508, 233] on span "顯示結果" at bounding box center [503, 230] width 18 height 5
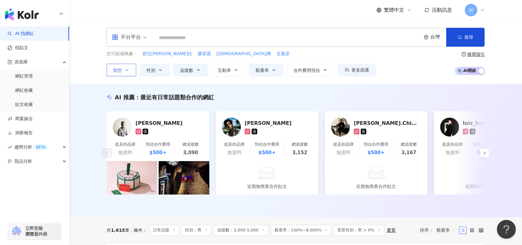
click at [129, 71] on icon "button" at bounding box center [126, 69] width 5 height 5
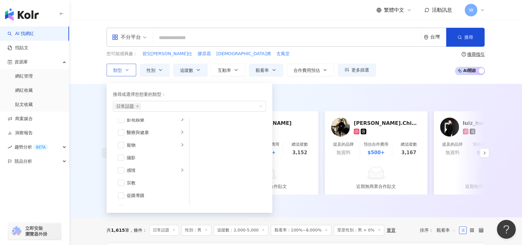
scroll to position [189, 0]
click at [122, 123] on span "button" at bounding box center [121, 126] width 6 height 6
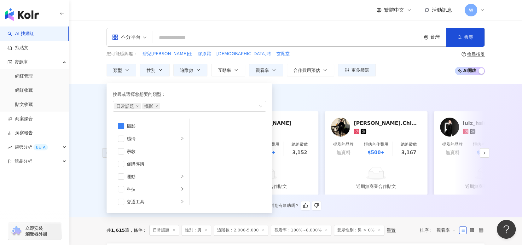
click at [317, 102] on div "AI 推薦 ： 最近有日常話題類合作的網紅 Jack Hsu 提及的品牌 無資料 預估合作費用 $500+ 總追蹤數 3,090 孫君實 提及的品牌 無資料 …" at bounding box center [295, 151] width 403 height 117
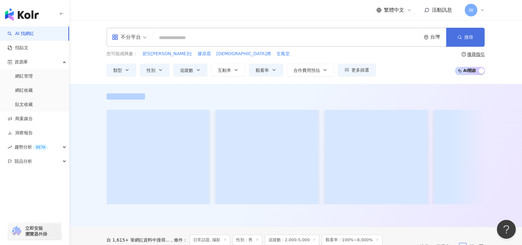
click at [464, 35] on span "搜尋" at bounding box center [468, 37] width 9 height 5
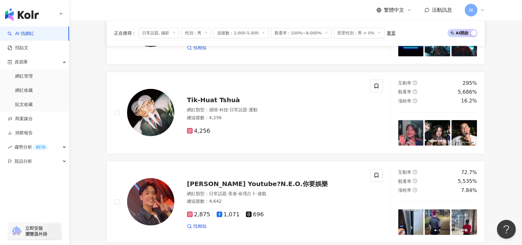
scroll to position [1165, 0]
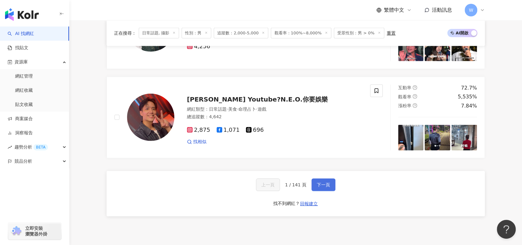
click at [317, 191] on button "下一頁" at bounding box center [323, 184] width 24 height 13
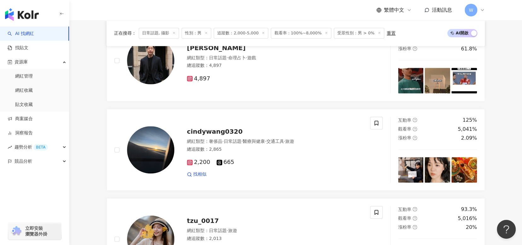
scroll to position [454, 0]
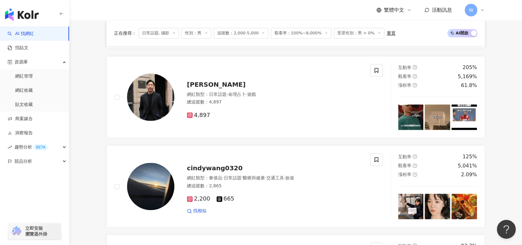
click at [351, 33] on span "受眾性別：男 > 0%" at bounding box center [359, 33] width 50 height 11
click at [377, 33] on icon at bounding box center [378, 32] width 3 height 3
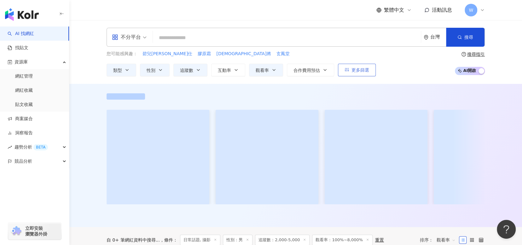
click at [365, 73] on button "更多篩選" at bounding box center [357, 70] width 38 height 13
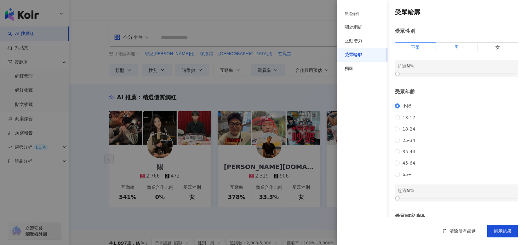
click at [454, 50] on span "男" at bounding box center [456, 47] width 4 height 5
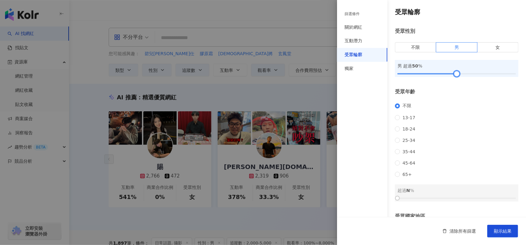
drag, startPoint x: 398, startPoint y: 72, endPoint x: 454, endPoint y: 76, distance: 56.5
click at [455, 76] on div at bounding box center [456, 73] width 3 height 3
click at [502, 231] on span "顯示結果" at bounding box center [503, 230] width 18 height 5
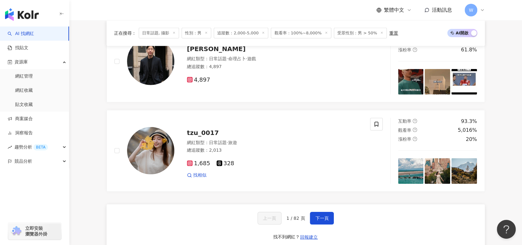
scroll to position [1225, 0]
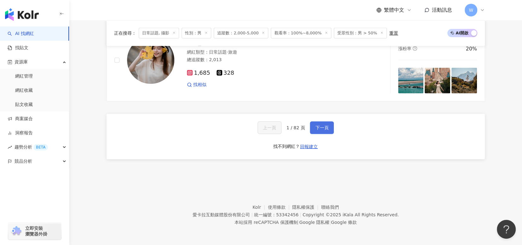
click at [325, 128] on span "下一頁" at bounding box center [321, 127] width 13 height 5
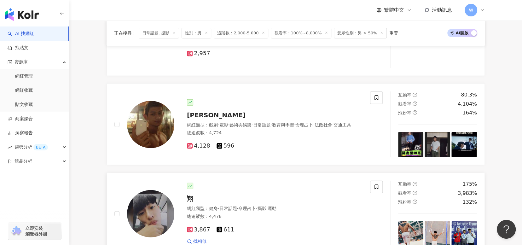
scroll to position [955, 0]
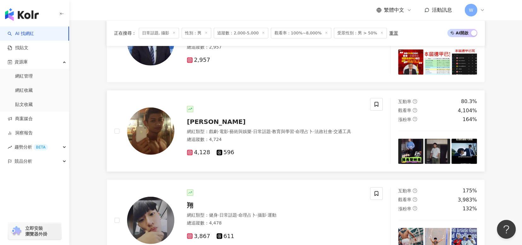
drag, startPoint x: 199, startPoint y: 122, endPoint x: 206, endPoint y: 125, distance: 7.3
click at [206, 125] on div "黃小惟" at bounding box center [274, 121] width 175 height 9
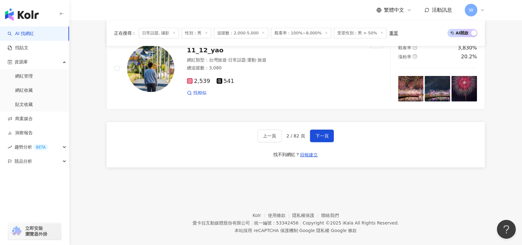
scroll to position [1207, 0]
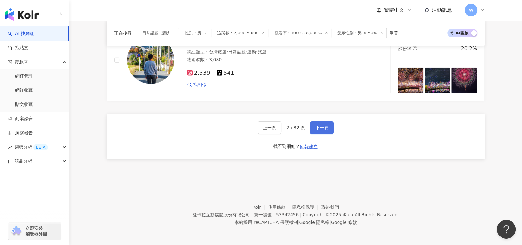
click at [331, 132] on button "下一頁" at bounding box center [322, 127] width 24 height 13
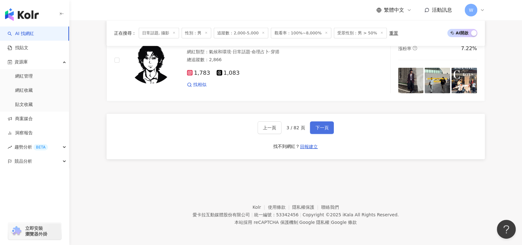
click at [323, 128] on span "下一頁" at bounding box center [321, 127] width 13 height 5
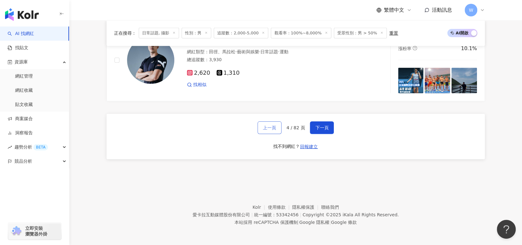
click at [271, 129] on span "上一頁" at bounding box center [269, 127] width 13 height 5
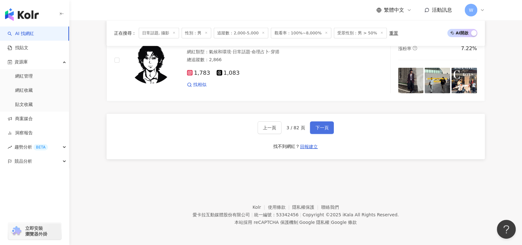
click at [329, 129] on button "下一頁" at bounding box center [322, 127] width 24 height 13
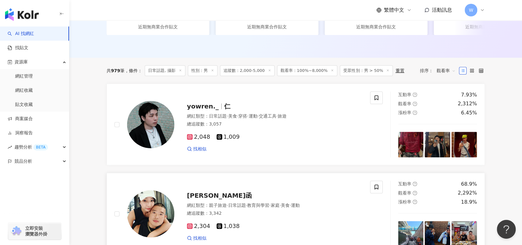
scroll to position [105, 0]
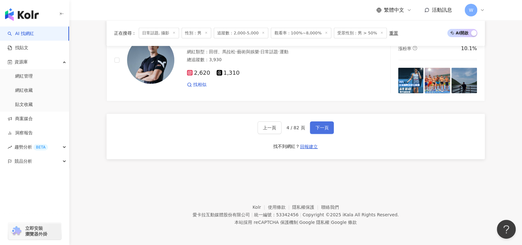
click at [329, 126] on button "下一頁" at bounding box center [322, 127] width 24 height 13
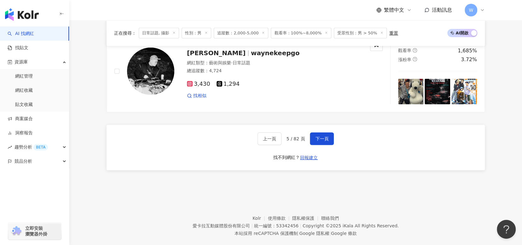
scroll to position [1207, 0]
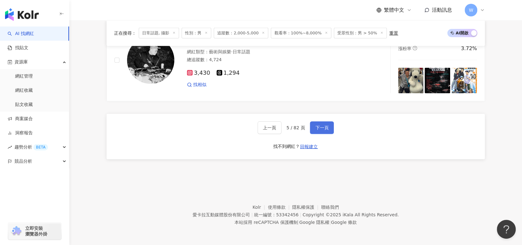
click at [325, 128] on span "下一頁" at bounding box center [321, 127] width 13 height 5
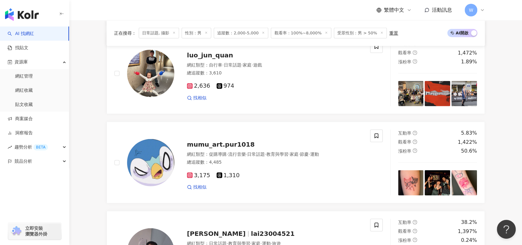
scroll to position [1144, 0]
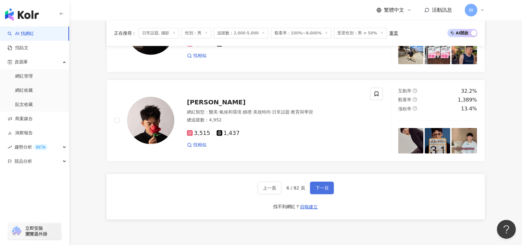
click at [329, 189] on button "下一頁" at bounding box center [322, 187] width 24 height 13
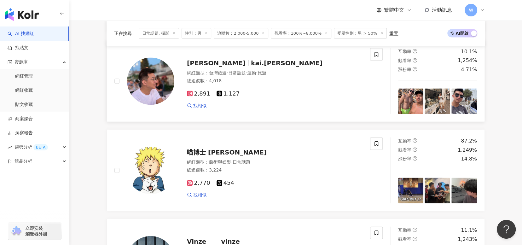
scroll to position [704, 0]
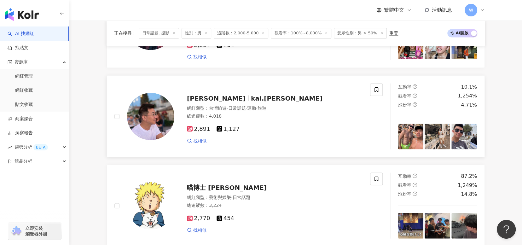
drag, startPoint x: 227, startPoint y: 104, endPoint x: 231, endPoint y: 108, distance: 6.0
click at [231, 108] on div "Terry Kai kai.terry 網紅類型 ： 台灣旅遊 · 日常話題 · 運動 · 旅遊 總追蹤數 ： 4,018 2,891 1,127 找相似" at bounding box center [268, 115] width 188 height 55
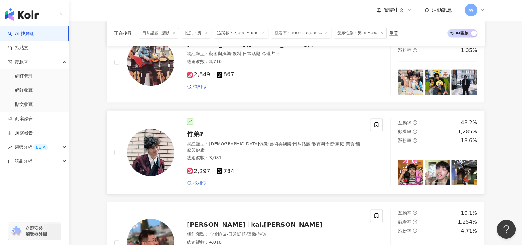
drag, startPoint x: 203, startPoint y: 145, endPoint x: 294, endPoint y: 159, distance: 91.8
click at [312, 146] on span "教育與學習" at bounding box center [323, 143] width 22 height 5
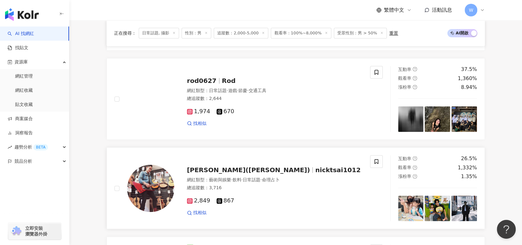
scroll to position [389, 0]
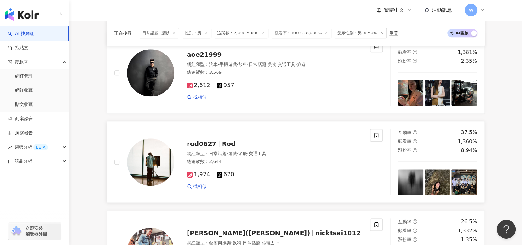
click at [223, 146] on span "Rod" at bounding box center [229, 144] width 14 height 8
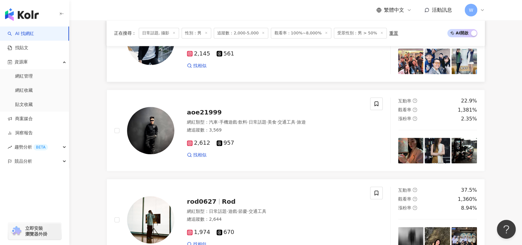
scroll to position [295, 0]
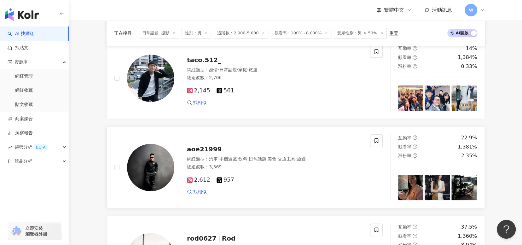
click at [210, 151] on span "aoe21999" at bounding box center [204, 149] width 35 height 8
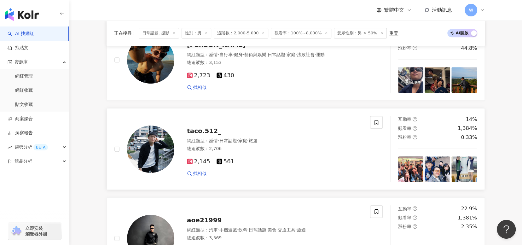
scroll to position [200, 0]
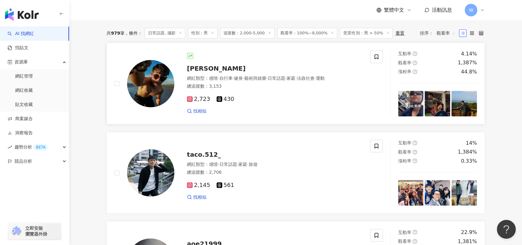
click at [213, 72] on span "Peeta Huang" at bounding box center [216, 69] width 59 height 8
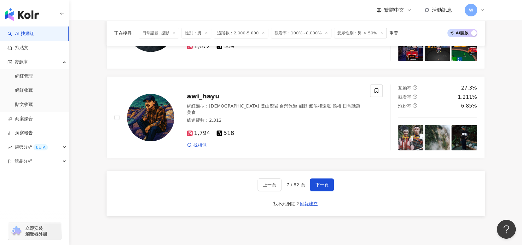
scroll to position [1208, 0]
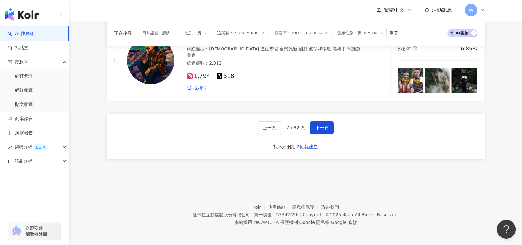
click at [313, 134] on div "上一頁 7 / 82 頁 下一頁 找不到網紅？ 回報建立" at bounding box center [295, 136] width 378 height 45
click at [319, 128] on span "下一頁" at bounding box center [321, 127] width 13 height 5
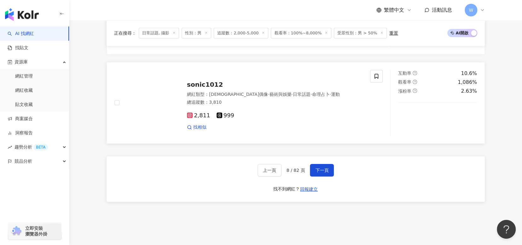
scroll to position [1207, 0]
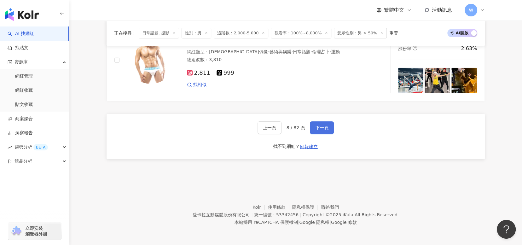
click at [329, 128] on button "下一頁" at bounding box center [322, 127] width 24 height 13
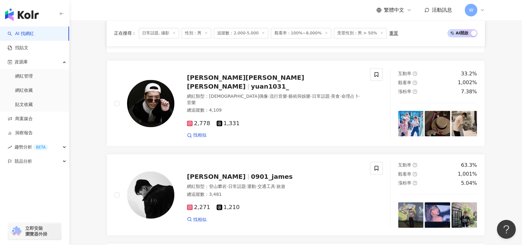
scroll to position [577, 0]
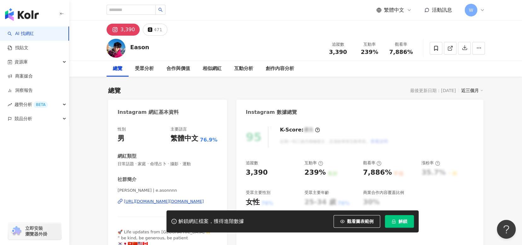
click at [147, 199] on div "[URL][DOMAIN_NAME][DOMAIN_NAME]" at bounding box center [164, 201] width 80 height 6
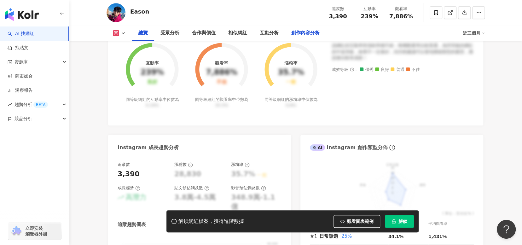
scroll to position [126, 0]
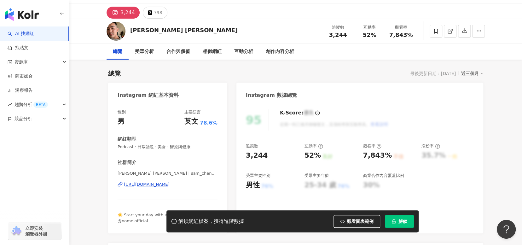
scroll to position [31, 0]
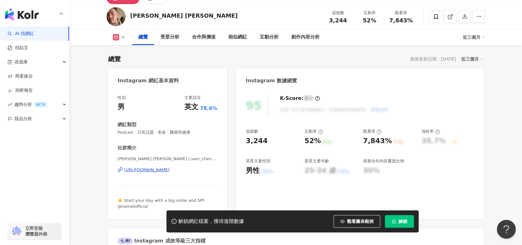
click at [168, 170] on div "[URL][DOMAIN_NAME]" at bounding box center [147, 170] width 46 height 6
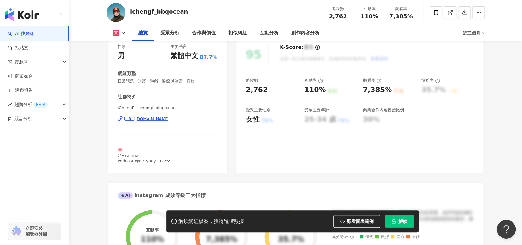
scroll to position [126, 0]
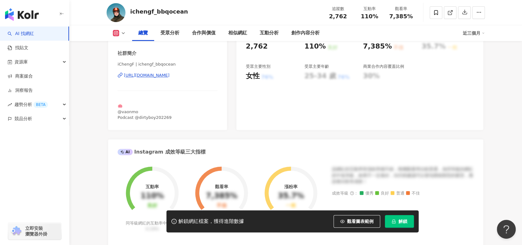
click at [169, 74] on div "https://www.instagram.com/ichengf_bbqocean/" at bounding box center [147, 75] width 46 height 6
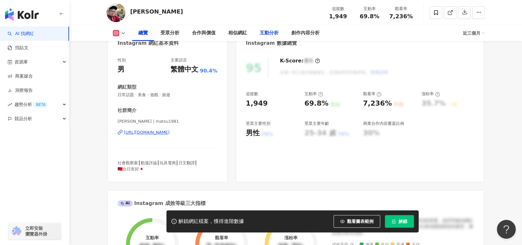
scroll to position [94, 0]
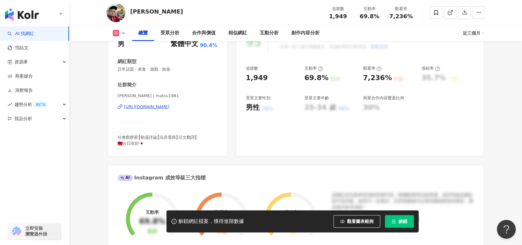
click at [169, 104] on div "https://www.instagram.com/matsu1981/" at bounding box center [147, 107] width 46 height 6
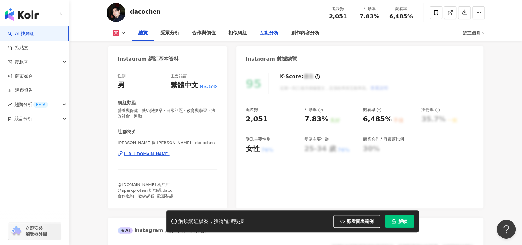
scroll to position [63, 0]
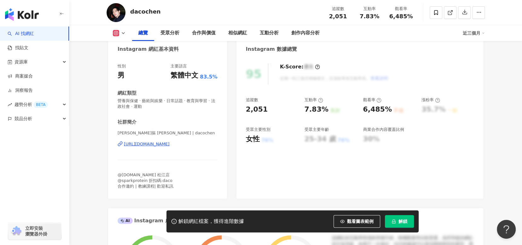
click at [169, 145] on div "[URL][DOMAIN_NAME]" at bounding box center [147, 144] width 46 height 6
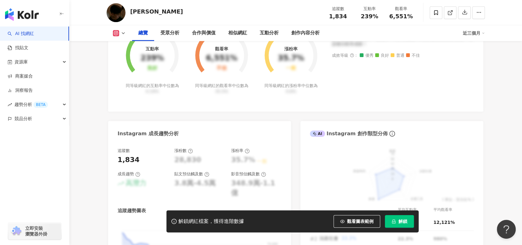
scroll to position [94, 0]
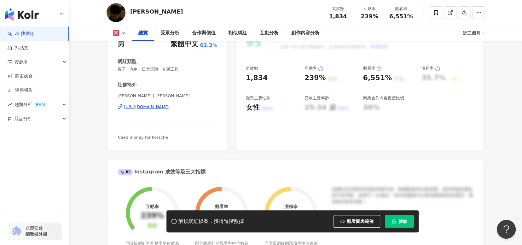
click at [169, 106] on div "https://www.instagram.com/timothyyylin/" at bounding box center [147, 107] width 46 height 6
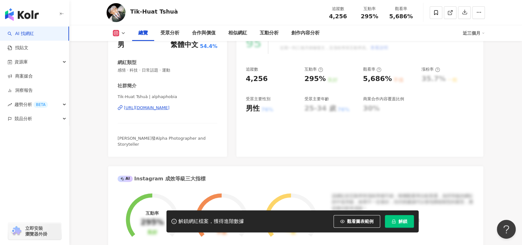
scroll to position [126, 0]
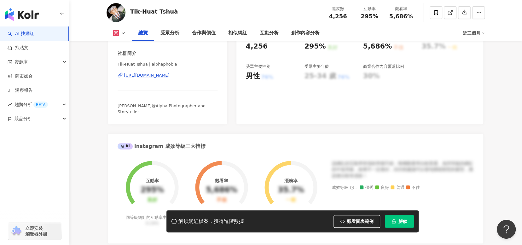
click at [169, 73] on div "https://www.instagram.com/alphaphobia/" at bounding box center [147, 75] width 46 height 6
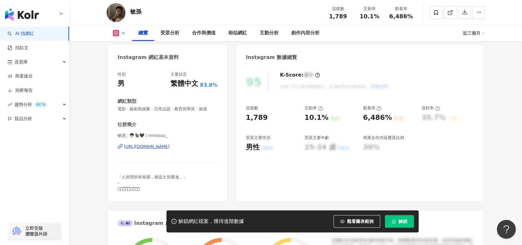
scroll to position [94, 0]
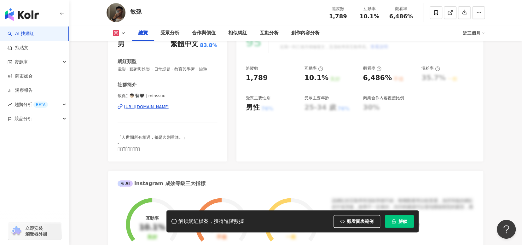
click at [169, 107] on div "[URL][DOMAIN_NAME]" at bounding box center [147, 107] width 46 height 6
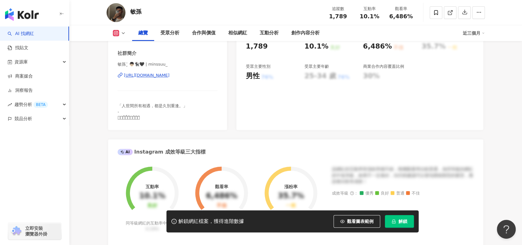
scroll to position [63, 0]
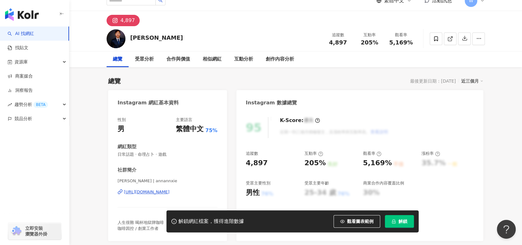
scroll to position [94, 0]
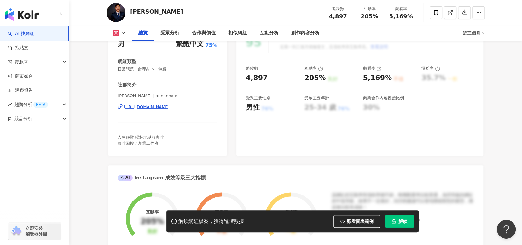
click at [169, 106] on div "https://www.instagram.com/annannxie/" at bounding box center [147, 107] width 46 height 6
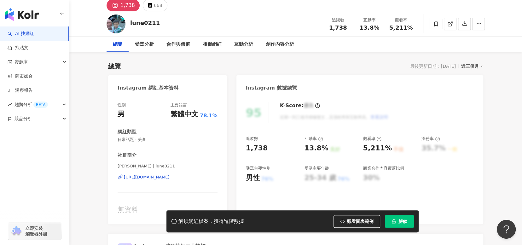
scroll to position [31, 0]
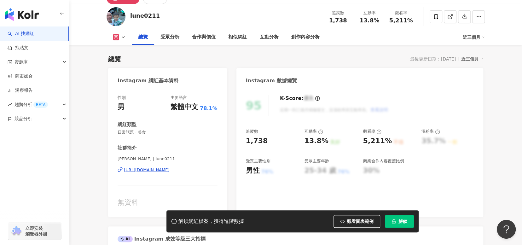
click at [169, 172] on div "https://www.instagram.com/lune0211/" at bounding box center [147, 170] width 46 height 6
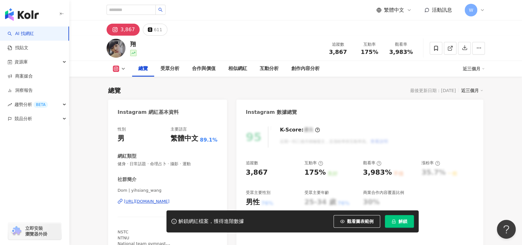
scroll to position [63, 0]
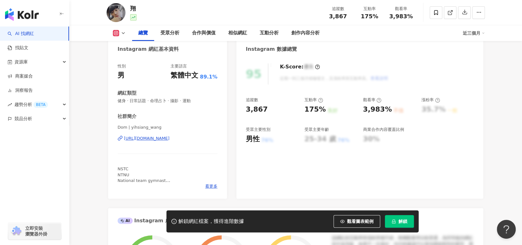
click at [169, 138] on div "https://www.instagram.com/yihsiang_wang/" at bounding box center [147, 138] width 46 height 6
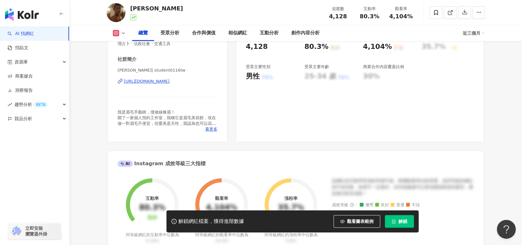
scroll to position [94, 0]
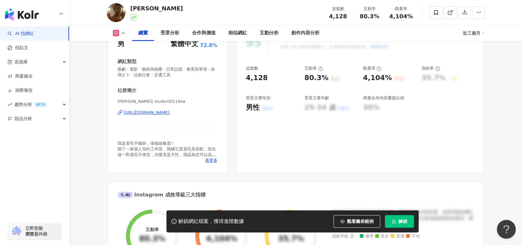
click at [157, 114] on div "https://www.instagram.com/student0116tw/" at bounding box center [147, 113] width 46 height 6
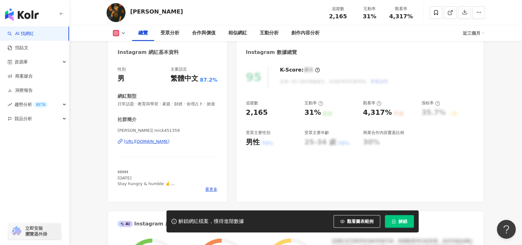
scroll to position [94, 0]
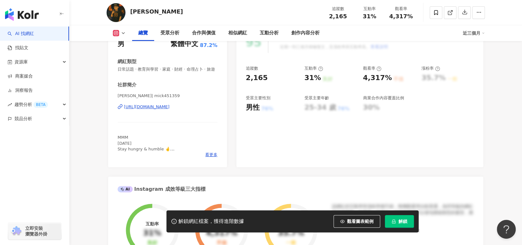
click at [155, 110] on div "[URL][DOMAIN_NAME]" at bounding box center [147, 107] width 46 height 6
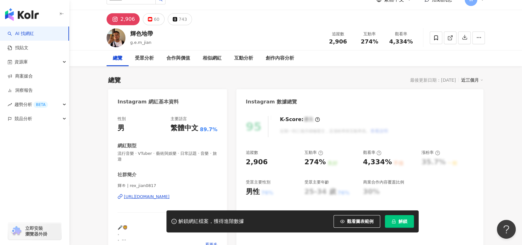
scroll to position [94, 0]
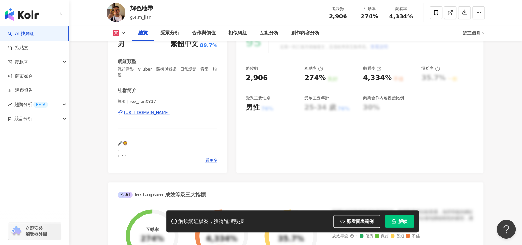
click at [169, 112] on div "https://www.instagram.com/rex_jian0817/" at bounding box center [147, 113] width 46 height 6
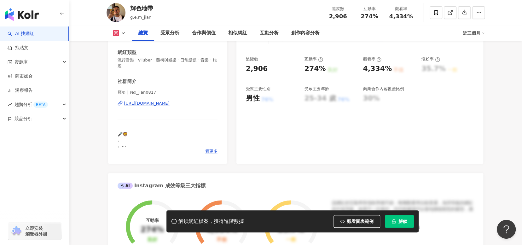
scroll to position [31, 0]
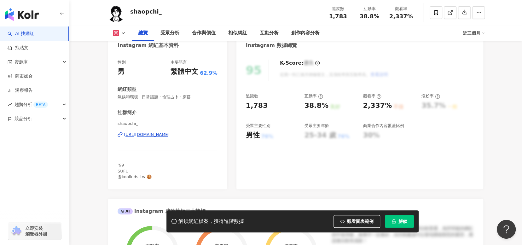
scroll to position [94, 0]
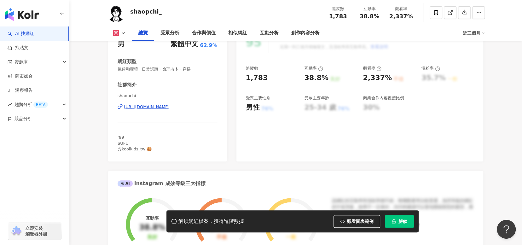
click at [169, 108] on div "https://www.instagram.com/shaopchi_/" at bounding box center [147, 107] width 46 height 6
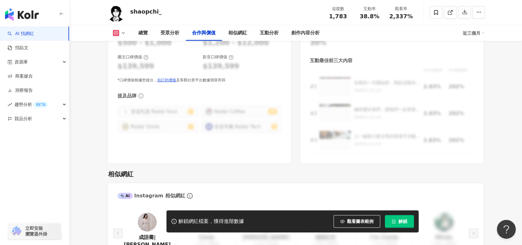
scroll to position [1008, 0]
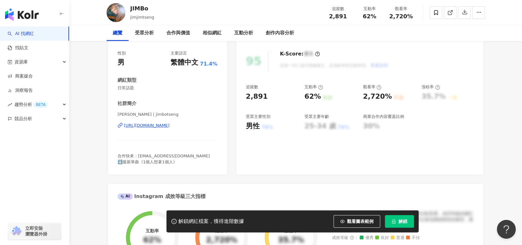
scroll to position [94, 0]
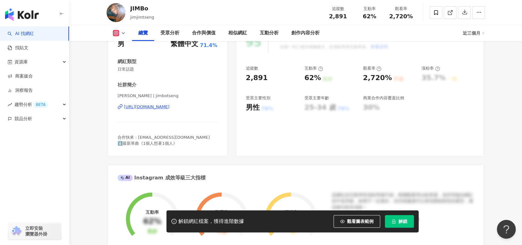
click at [156, 107] on div "https://www.instagram.com/jimbotseng/" at bounding box center [147, 107] width 46 height 6
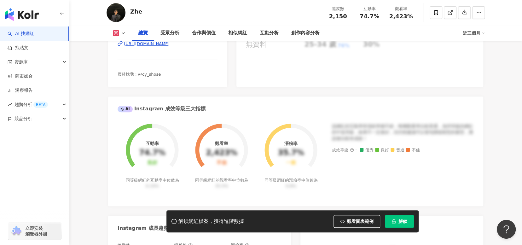
scroll to position [63, 0]
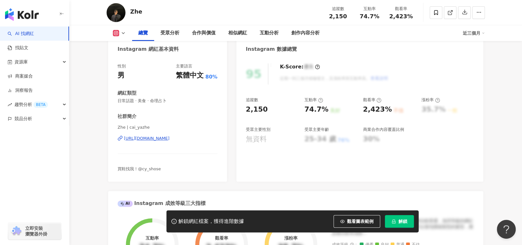
click at [169, 137] on div "https://www.instagram.com/cai_yazhe/" at bounding box center [147, 138] width 46 height 6
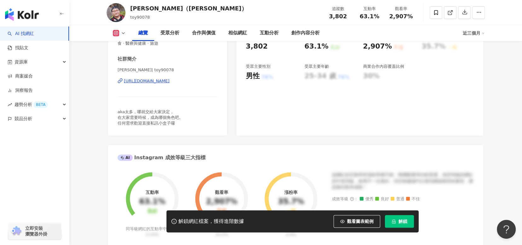
scroll to position [63, 0]
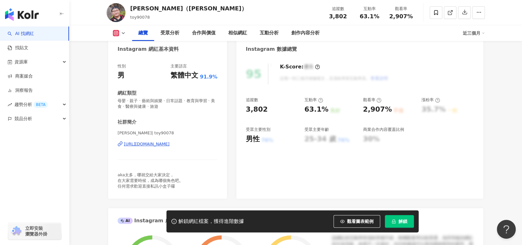
click at [169, 146] on div "[URL][DOMAIN_NAME]" at bounding box center [147, 144] width 46 height 6
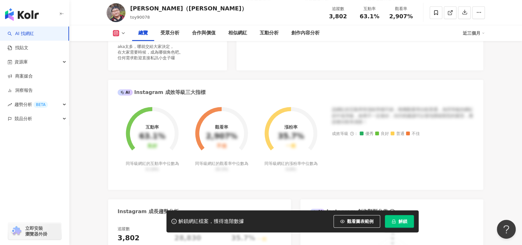
scroll to position [126, 0]
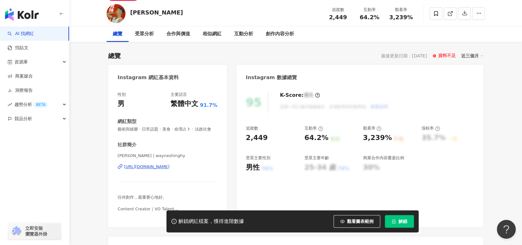
scroll to position [63, 0]
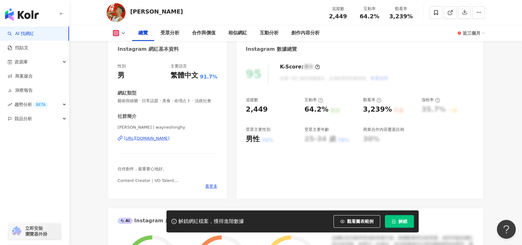
click at [169, 141] on div "https://www.instagram.com/wayneshinghy/" at bounding box center [147, 138] width 46 height 6
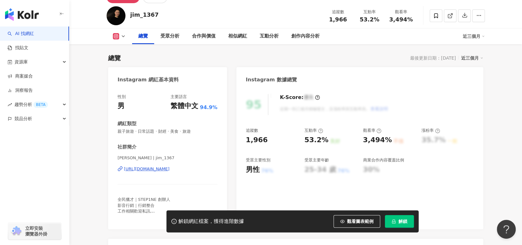
scroll to position [31, 0]
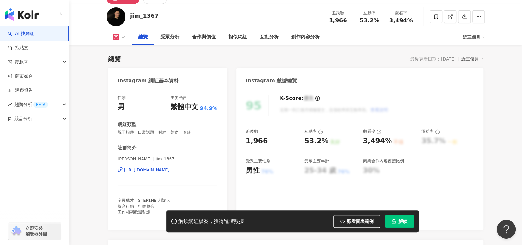
click at [169, 170] on div "[URL][DOMAIN_NAME]" at bounding box center [147, 170] width 46 height 6
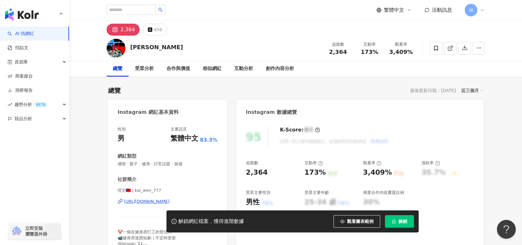
scroll to position [63, 0]
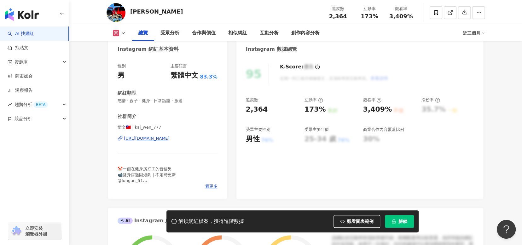
click at [151, 138] on div "https://www.instagram.com/kai_wen_777/" at bounding box center [147, 138] width 46 height 6
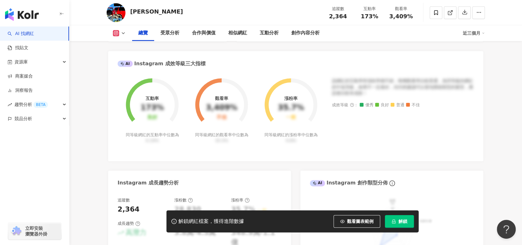
scroll to position [126, 0]
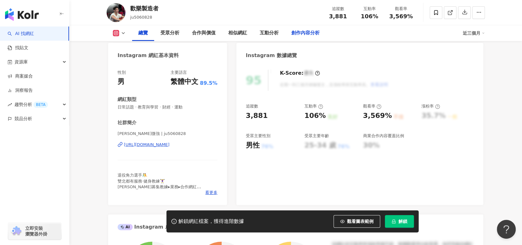
scroll to position [63, 0]
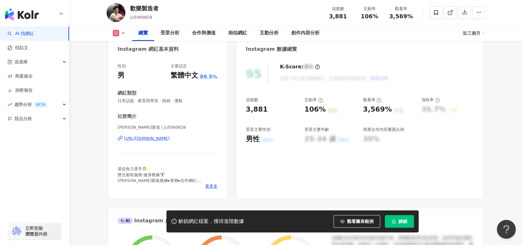
click at [169, 139] on div "https://www.instagram.com/ju5060828/" at bounding box center [147, 138] width 46 height 6
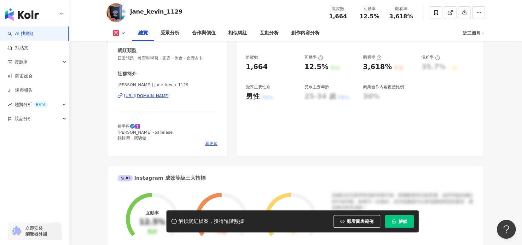
scroll to position [94, 0]
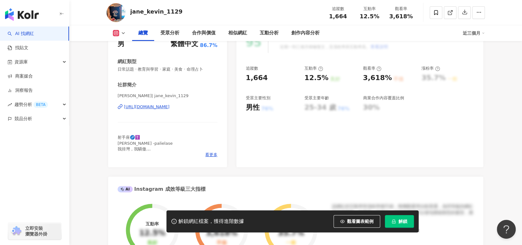
click at [169, 106] on div "[URL][DOMAIN_NAME]" at bounding box center [147, 107] width 46 height 6
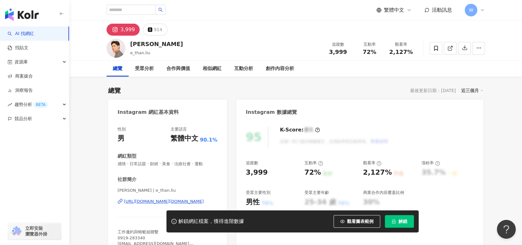
scroll to position [94, 0]
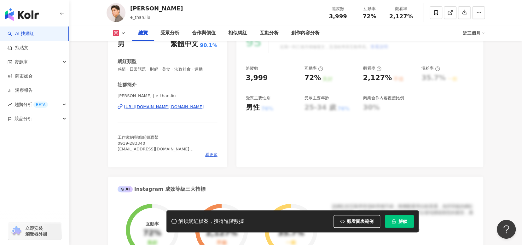
click at [165, 106] on div "https://www.instagram.com/e_than.liu/" at bounding box center [164, 107] width 80 height 6
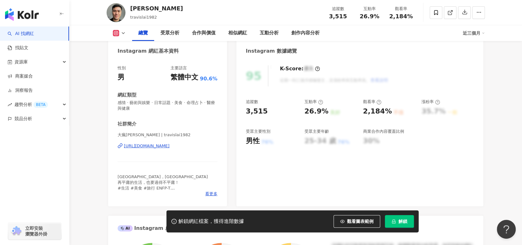
scroll to position [63, 0]
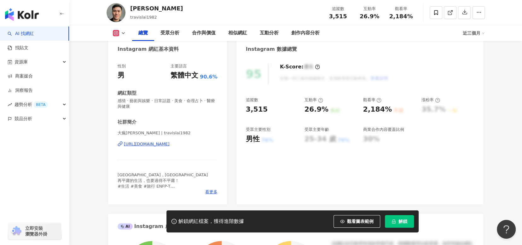
click at [169, 144] on div "https://www.instagram.com/travislai1982/" at bounding box center [147, 144] width 46 height 6
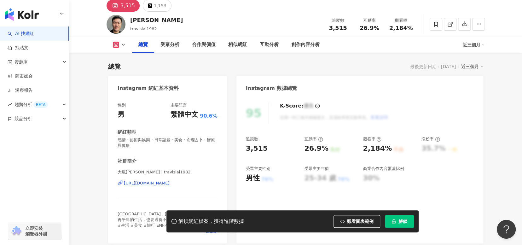
scroll to position [0, 0]
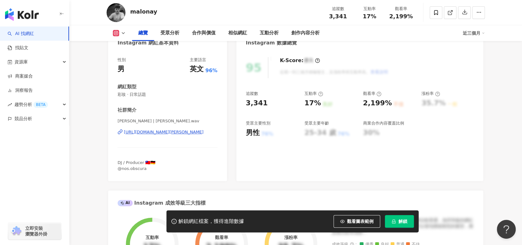
scroll to position [94, 0]
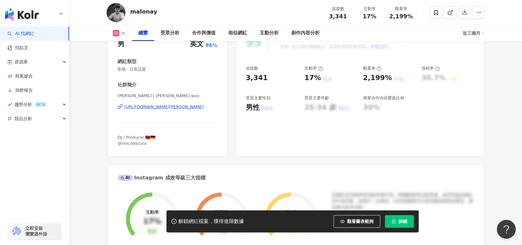
click at [172, 109] on div "[URL][DOMAIN_NAME][PERSON_NAME]" at bounding box center [164, 107] width 80 height 6
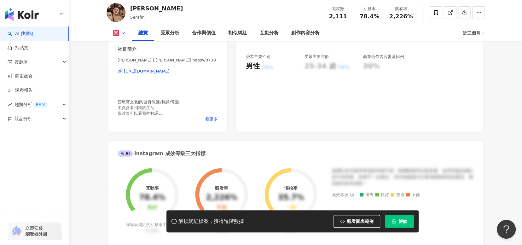
scroll to position [94, 0]
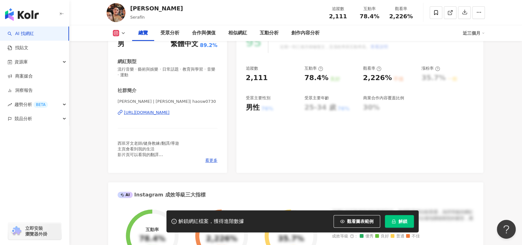
click at [169, 112] on div "[URL][DOMAIN_NAME]" at bounding box center [147, 113] width 46 height 6
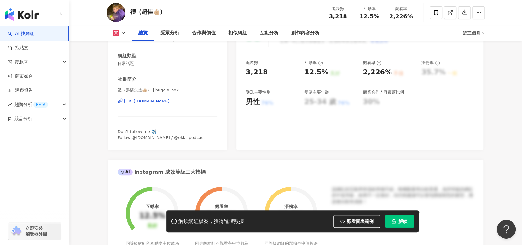
scroll to position [126, 0]
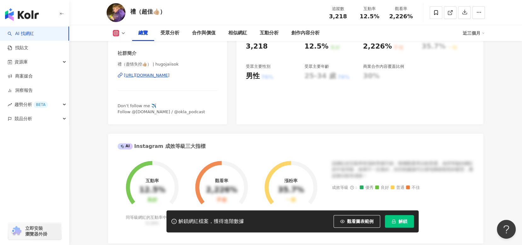
click at [169, 75] on div "[URL][DOMAIN_NAME]" at bounding box center [147, 75] width 46 height 6
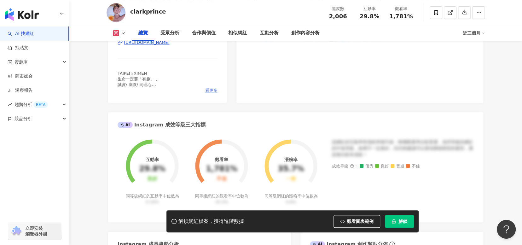
scroll to position [157, 0]
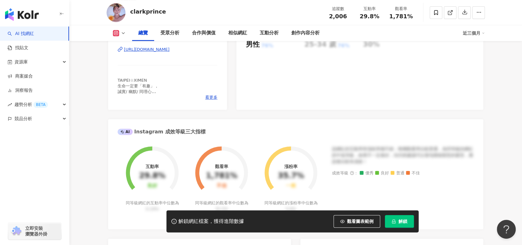
click at [169, 49] on div "https://www.instagram.com/clarkprince/" at bounding box center [147, 50] width 46 height 6
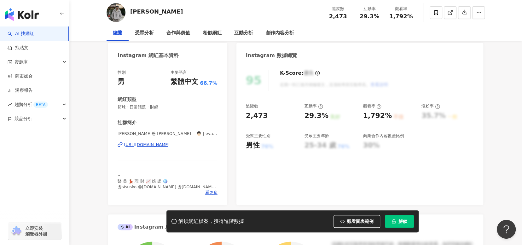
scroll to position [94, 0]
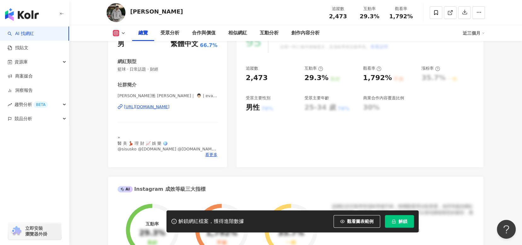
click at [169, 107] on div "[URL][DOMAIN_NAME]" at bounding box center [147, 107] width 46 height 6
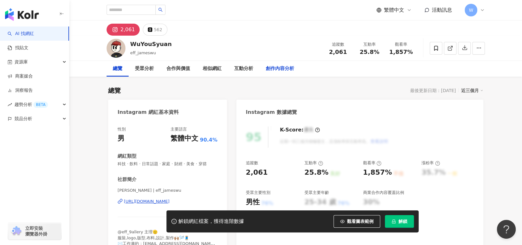
scroll to position [157, 0]
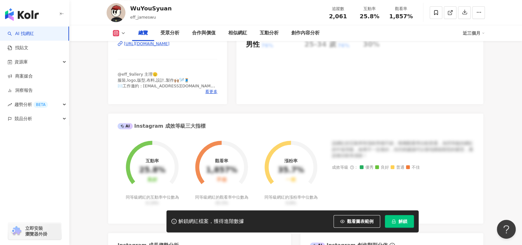
click at [168, 47] on div "[URL][DOMAIN_NAME]" at bounding box center [147, 44] width 46 height 6
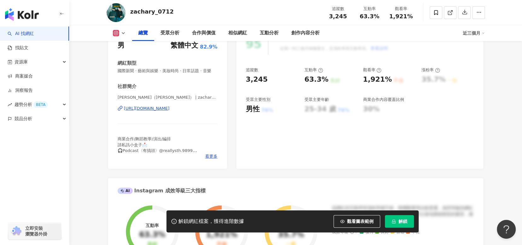
scroll to position [94, 0]
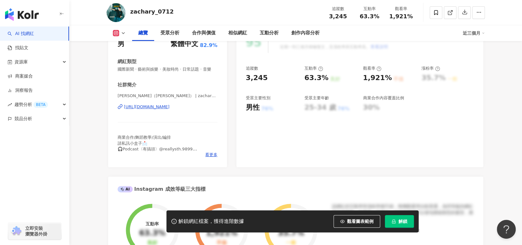
click at [169, 110] on div "https://www.instagram.com/zachary_0712/" at bounding box center [147, 107] width 46 height 6
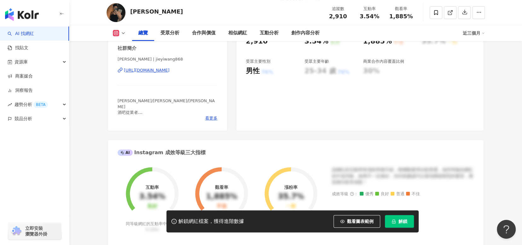
scroll to position [94, 0]
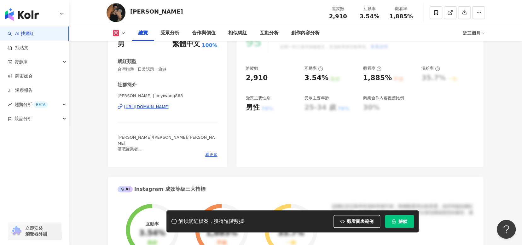
click at [169, 106] on div "https://www.instagram.com/jieyiwang868/" at bounding box center [147, 107] width 46 height 6
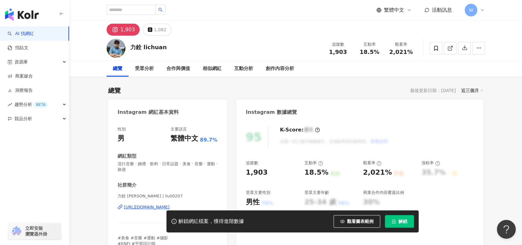
scroll to position [94, 0]
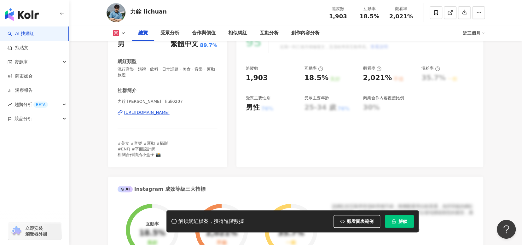
click at [169, 111] on div "https://www.instagram.com/liuli0207/" at bounding box center [147, 113] width 46 height 6
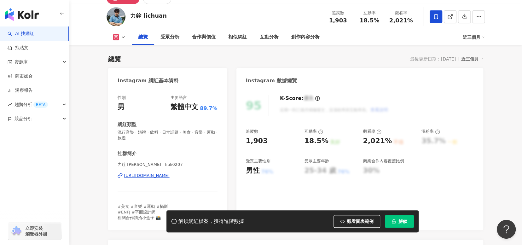
click at [438, 19] on icon at bounding box center [436, 17] width 6 height 6
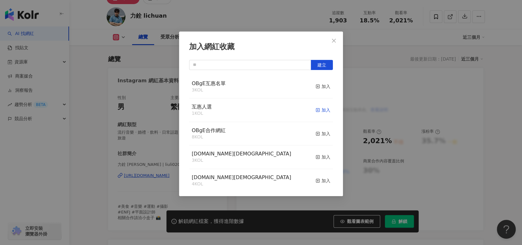
click at [316, 111] on rect "button" at bounding box center [317, 109] width 3 height 3
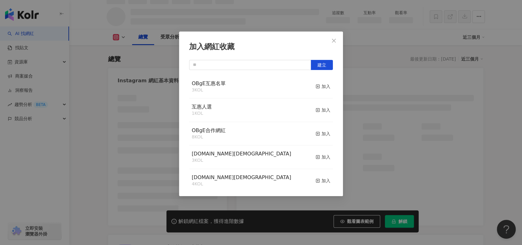
scroll to position [38, 0]
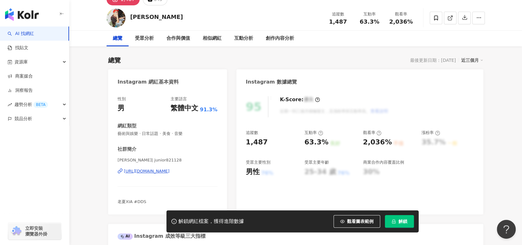
scroll to position [63, 0]
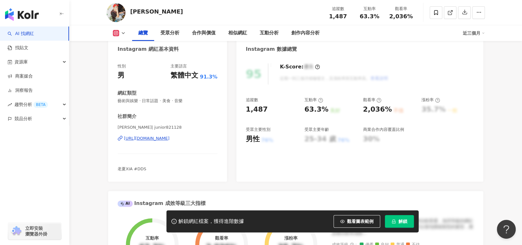
click at [165, 138] on div "[URL][DOMAIN_NAME]" at bounding box center [147, 138] width 46 height 6
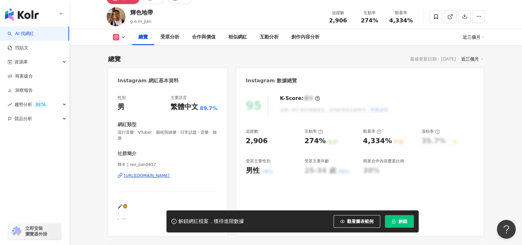
scroll to position [31, 0]
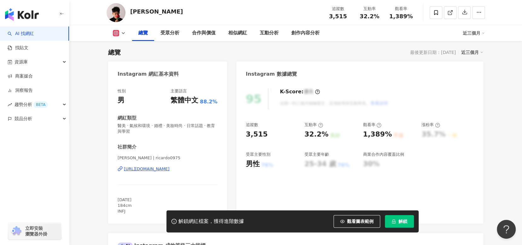
scroll to position [63, 0]
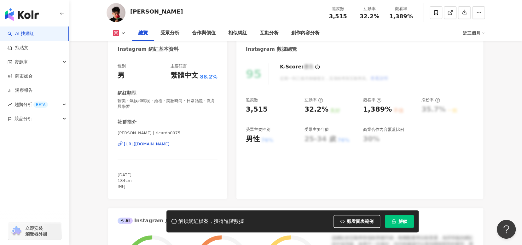
click at [162, 144] on div "[URL][DOMAIN_NAME]" at bounding box center [147, 144] width 46 height 6
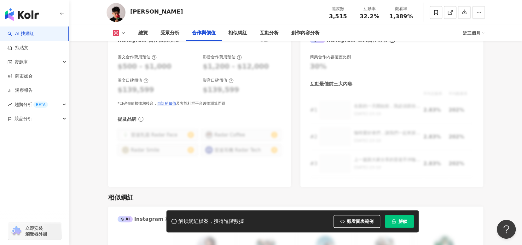
scroll to position [850, 0]
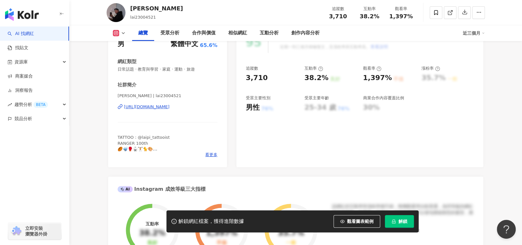
scroll to position [94, 0]
click at [169, 106] on div "https://www.instagram.com/lai23004521/" at bounding box center [147, 107] width 46 height 6
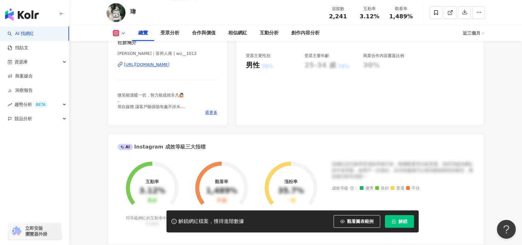
scroll to position [126, 0]
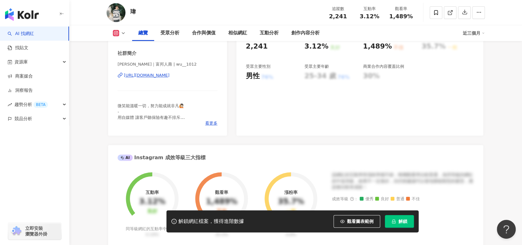
click at [166, 78] on div "[URL][DOMAIN_NAME]" at bounding box center [147, 75] width 46 height 6
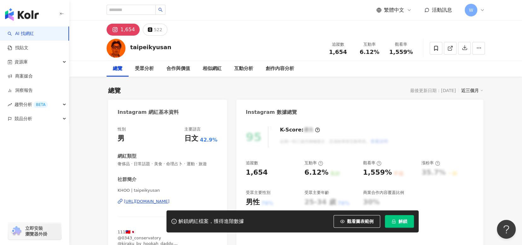
scroll to position [126, 0]
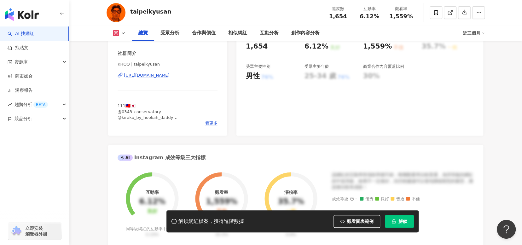
click at [169, 75] on div "[URL][DOMAIN_NAME]" at bounding box center [147, 75] width 46 height 6
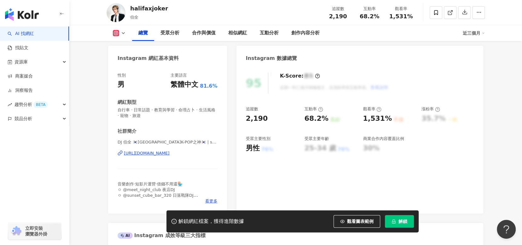
scroll to position [63, 0]
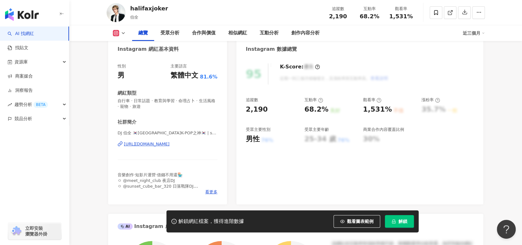
click at [169, 143] on div "https://www.instagram.com/snich_hali/" at bounding box center [147, 144] width 46 height 6
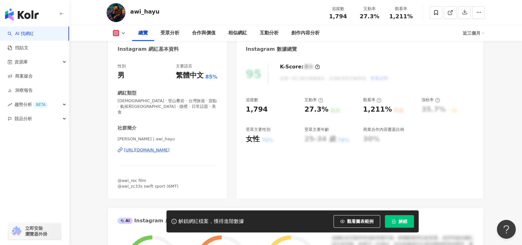
scroll to position [126, 0]
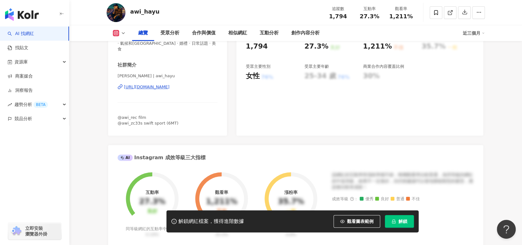
click at [169, 84] on div "[URL][DOMAIN_NAME]" at bounding box center [147, 87] width 46 height 6
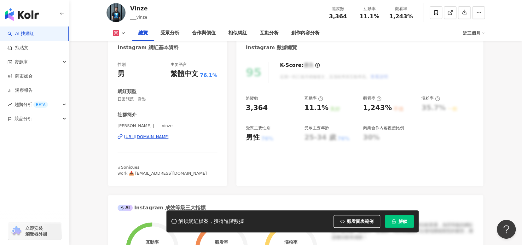
scroll to position [63, 0]
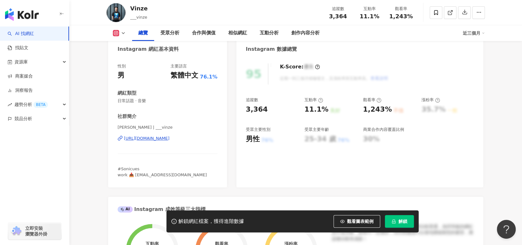
click at [169, 140] on div "https://www.instagram.com/___vinze/" at bounding box center [147, 138] width 46 height 6
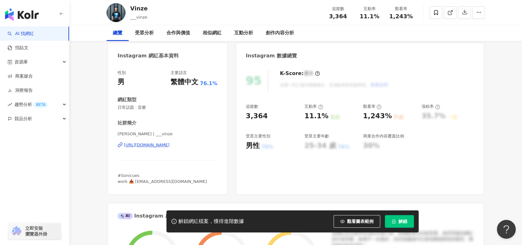
scroll to position [0, 0]
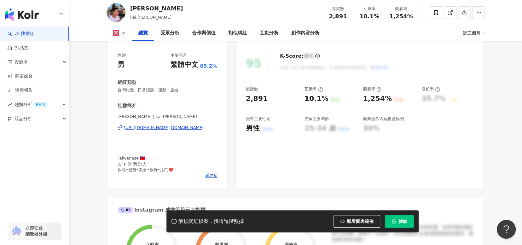
scroll to position [94, 0]
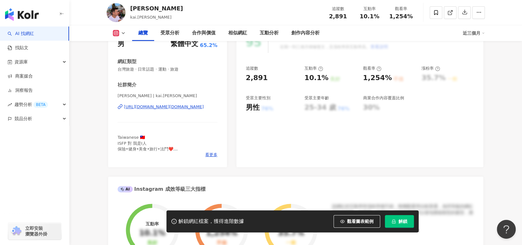
click at [187, 106] on div "[URL][DOMAIN_NAME][DOMAIN_NAME]" at bounding box center [164, 107] width 80 height 6
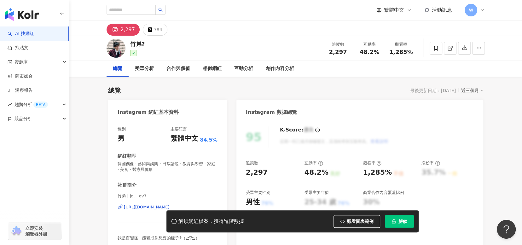
scroll to position [94, 0]
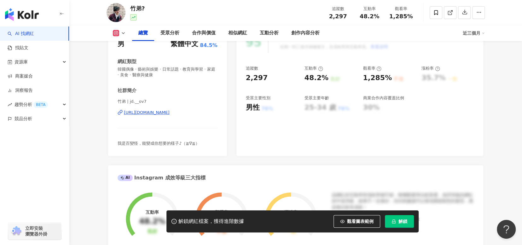
click at [169, 111] on div "https://www.instagram.com/jd.__ov7/" at bounding box center [147, 113] width 46 height 6
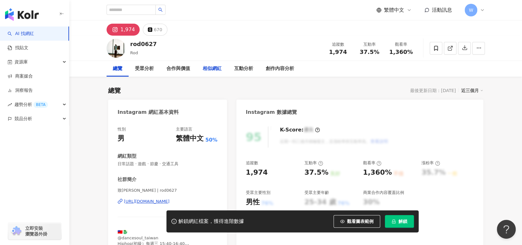
scroll to position [126, 0]
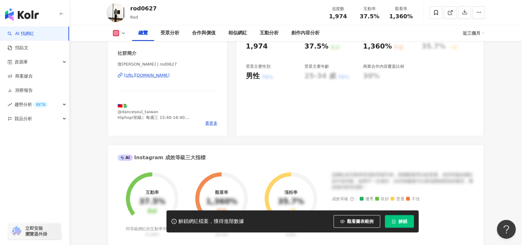
click at [169, 76] on div "[URL][DOMAIN_NAME]" at bounding box center [147, 75] width 46 height 6
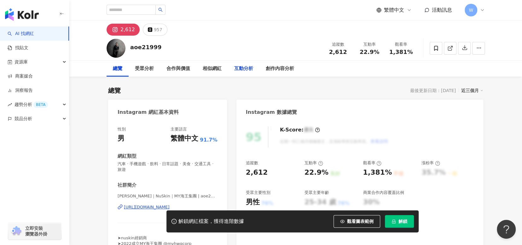
scroll to position [126, 0]
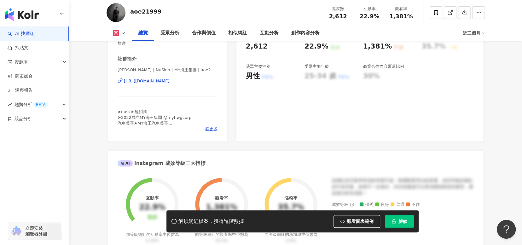
click at [169, 79] on div "https://www.instagram.com/aoe21999/" at bounding box center [147, 81] width 46 height 6
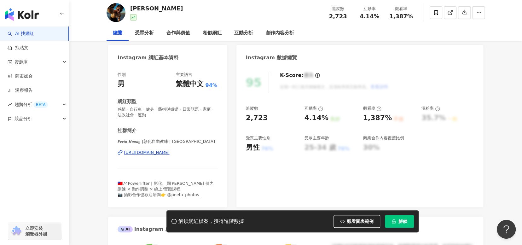
scroll to position [63, 0]
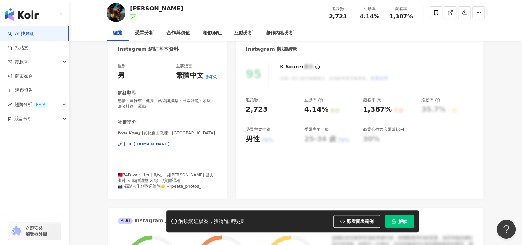
click at [169, 144] on div "[URL][DOMAIN_NAME]" at bounding box center [147, 144] width 46 height 6
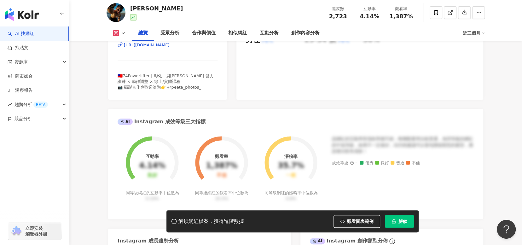
scroll to position [220, 0]
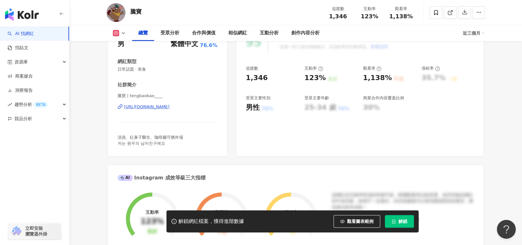
scroll to position [94, 0]
click at [153, 107] on div "https://www.instagram.com/tengbaobao____/" at bounding box center [147, 107] width 46 height 6
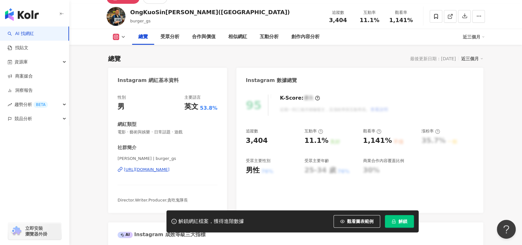
scroll to position [94, 0]
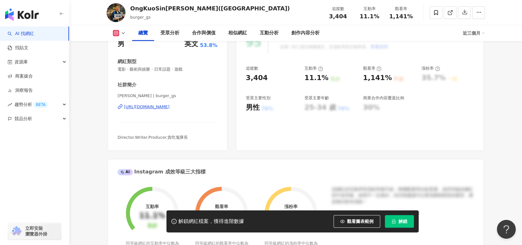
click at [169, 107] on div "https://www.instagram.com/burger_gs/" at bounding box center [147, 107] width 46 height 6
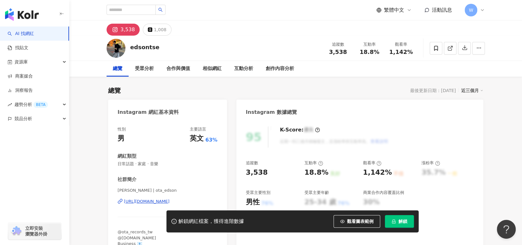
click at [156, 201] on div "https://www.instagram.com/ota_edson/" at bounding box center [147, 201] width 46 height 6
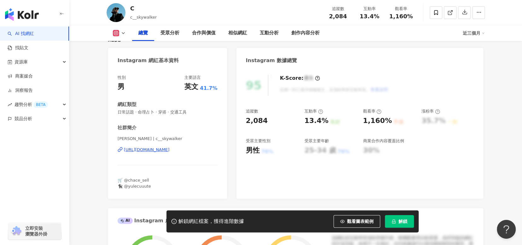
scroll to position [63, 0]
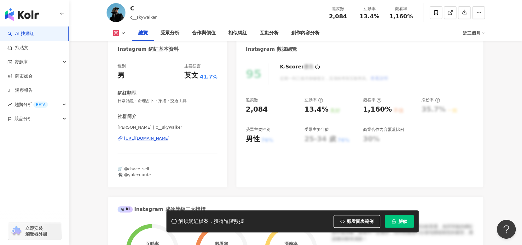
click at [169, 140] on div "https://www.instagram.com/c__skywalker/" at bounding box center [147, 138] width 46 height 6
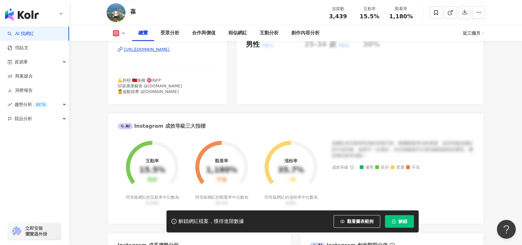
click at [169, 48] on div "https://www.instagram.com/abaowu/" at bounding box center [147, 50] width 46 height 6
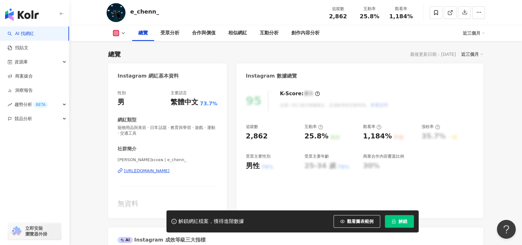
scroll to position [31, 0]
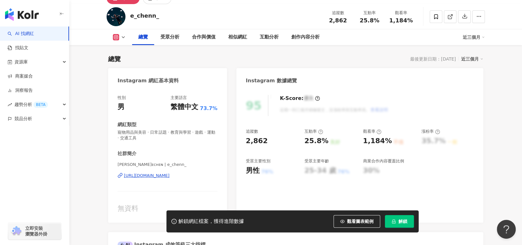
click at [164, 174] on div "https://www.instagram.com/e_chenn_/" at bounding box center [147, 176] width 46 height 6
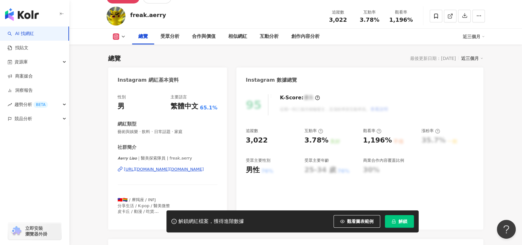
scroll to position [63, 0]
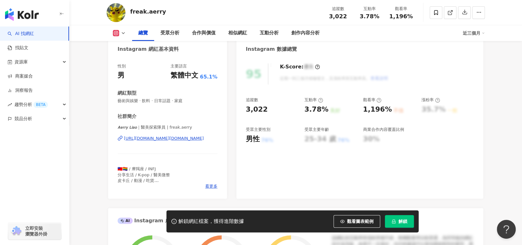
click at [174, 138] on div "[URL][DOMAIN_NAME][DOMAIN_NAME]" at bounding box center [164, 138] width 80 height 6
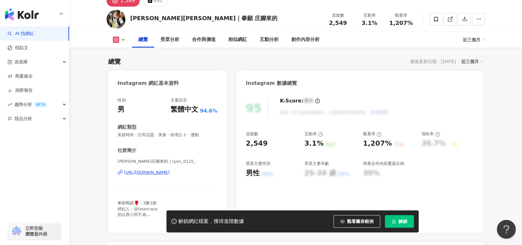
scroll to position [94, 0]
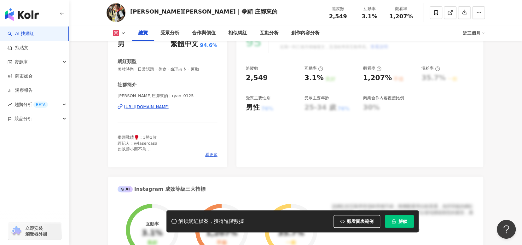
click at [169, 107] on div "https://www.instagram.com/ryan_0125_/" at bounding box center [147, 107] width 46 height 6
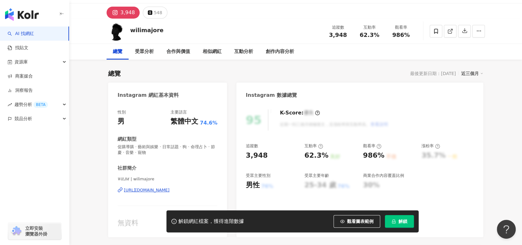
scroll to position [63, 0]
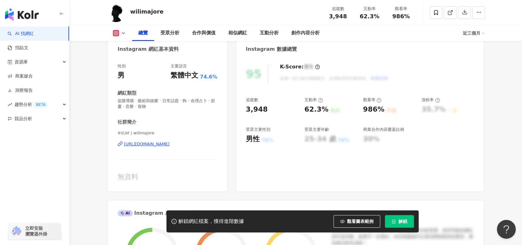
click at [168, 144] on div "https://www.instagram.com/wilimajore/" at bounding box center [147, 144] width 46 height 6
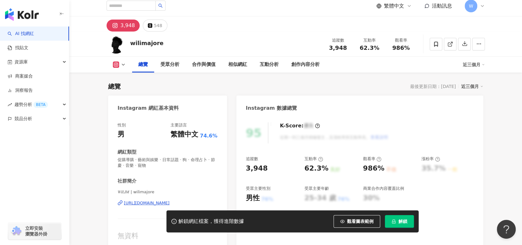
scroll to position [0, 0]
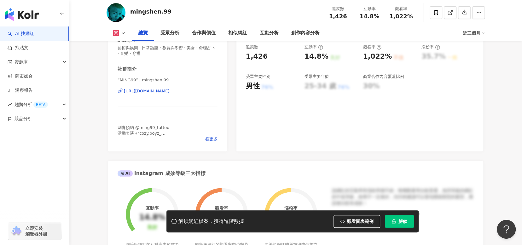
scroll to position [63, 0]
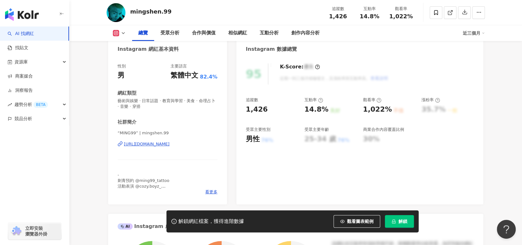
click at [162, 145] on div "https://www.instagram.com/mingshen.99/" at bounding box center [147, 144] width 46 height 6
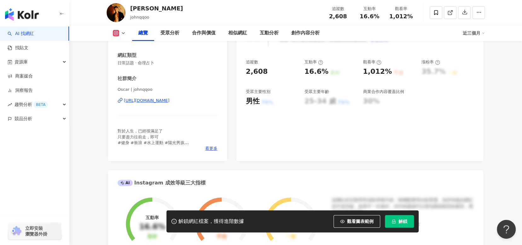
scroll to position [126, 0]
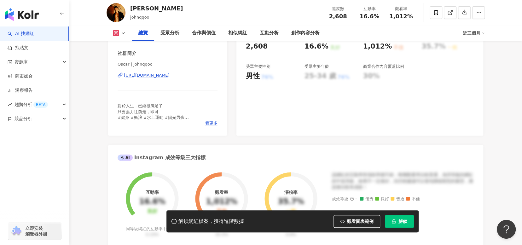
click at [166, 76] on div "https://www.instagram.com/johnqqoo/" at bounding box center [147, 75] width 46 height 6
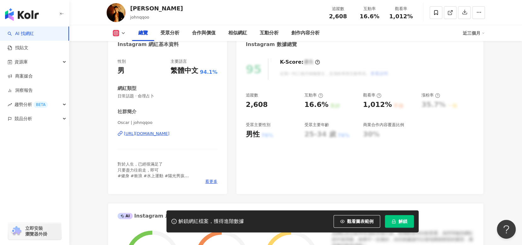
scroll to position [0, 0]
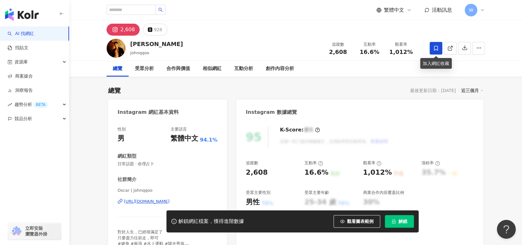
click at [434, 46] on icon at bounding box center [436, 48] width 4 height 5
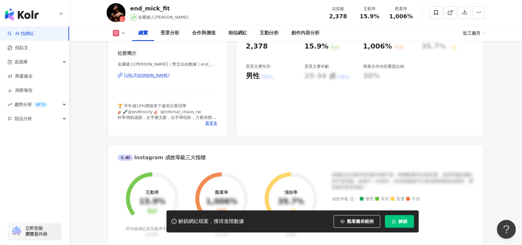
scroll to position [94, 0]
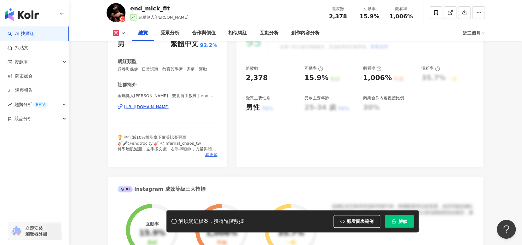
click at [158, 108] on div "[URL][DOMAIN_NAME]" at bounding box center [147, 107] width 46 height 6
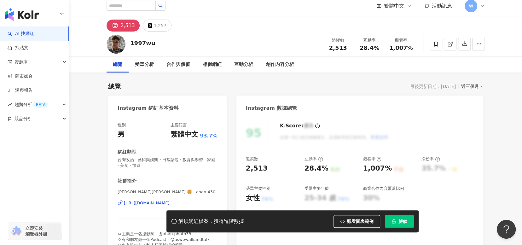
scroll to position [126, 0]
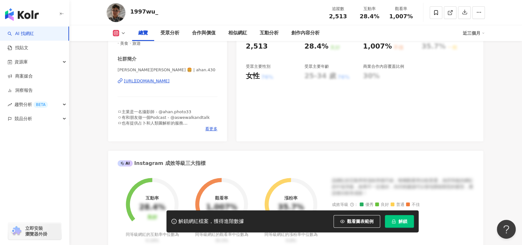
click at [169, 80] on div "https://www.instagram.com/ahan.430/" at bounding box center [147, 81] width 46 height 6
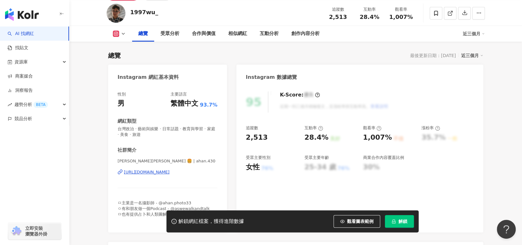
scroll to position [0, 0]
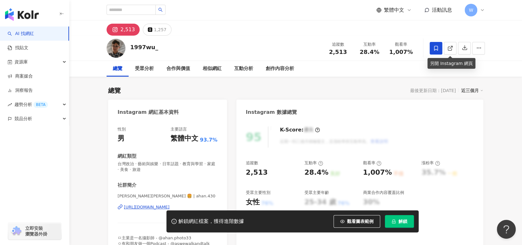
click at [439, 50] on span at bounding box center [435, 48] width 13 height 13
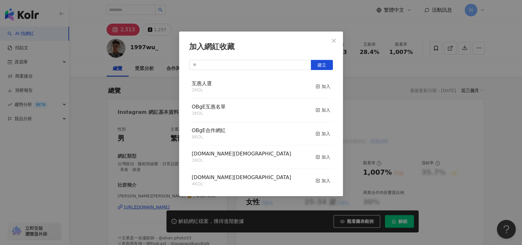
click at [309, 85] on div "互惠人選 2 KOL 加入" at bounding box center [261, 87] width 144 height 24
click at [317, 86] on line "button" at bounding box center [317, 87] width 0 height 2
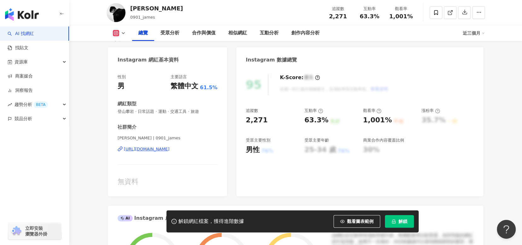
scroll to position [126, 0]
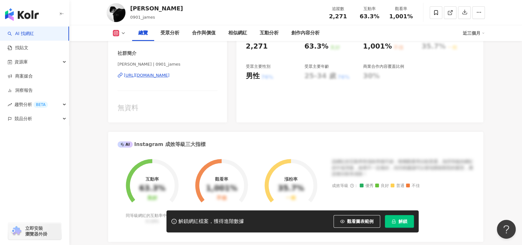
click at [169, 75] on div "[URL][DOMAIN_NAME]" at bounding box center [147, 75] width 46 height 6
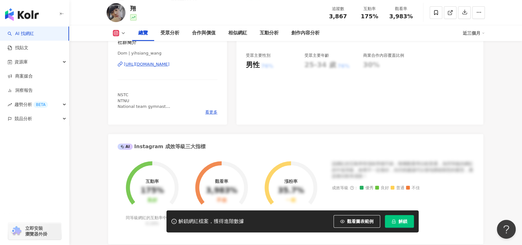
scroll to position [94, 0]
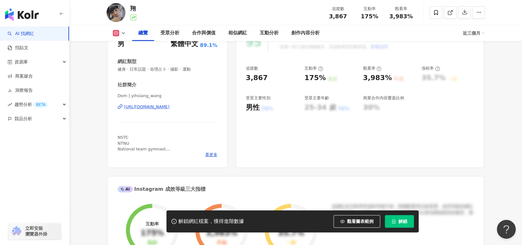
click at [169, 108] on div "https://www.instagram.com/yihsiang_wang/" at bounding box center [147, 107] width 46 height 6
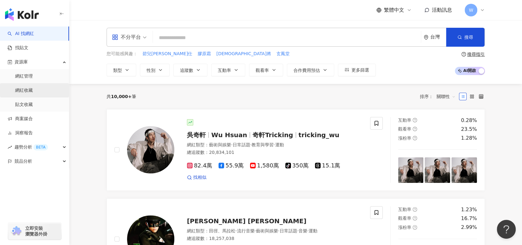
click at [33, 90] on link "網紅收藏" at bounding box center [24, 90] width 18 height 6
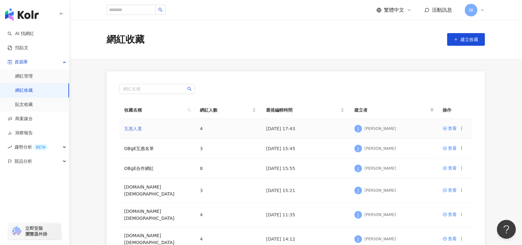
click at [135, 130] on link "互惠人選" at bounding box center [133, 128] width 18 height 5
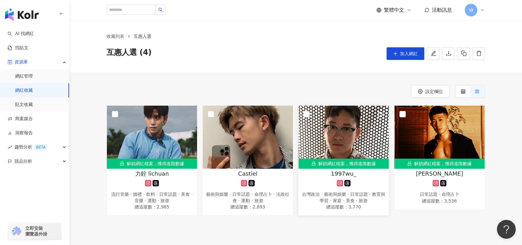
click img
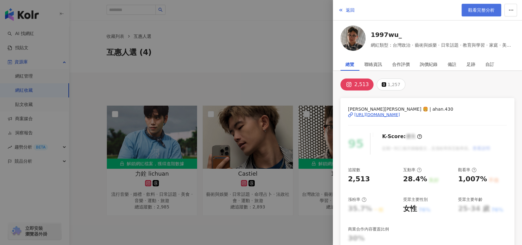
click span "觀看完整分析"
click div
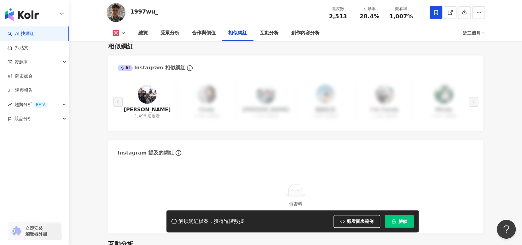
click at [406, 220] on span "解鎖" at bounding box center [402, 221] width 9 height 5
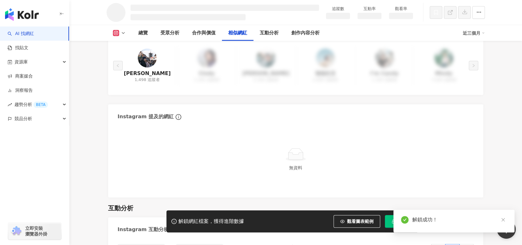
scroll to position [905, 0]
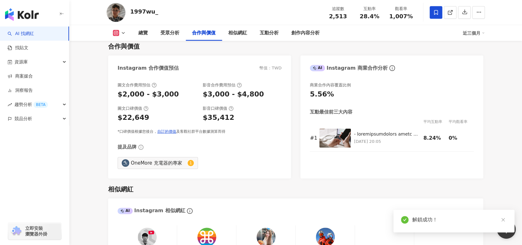
scroll to position [949, 0]
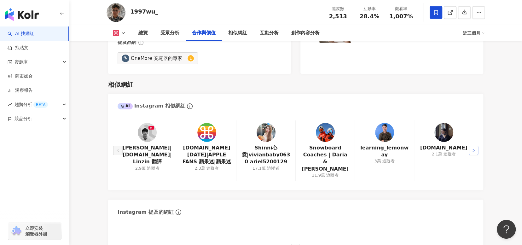
click at [470, 149] on button "button" at bounding box center [472, 149] width 9 height 9
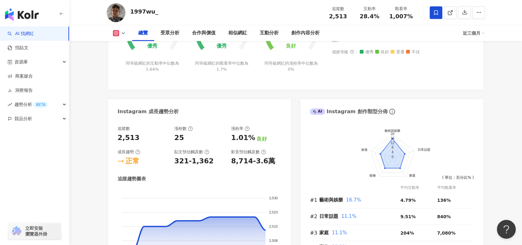
scroll to position [317, 0]
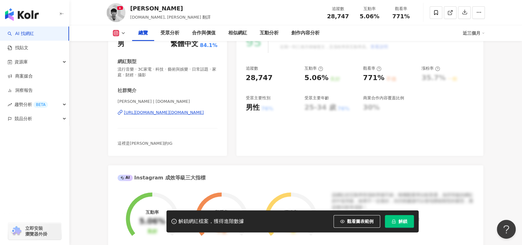
click at [185, 112] on div "https://www.instagram.com/linzin.yt/" at bounding box center [164, 113] width 80 height 6
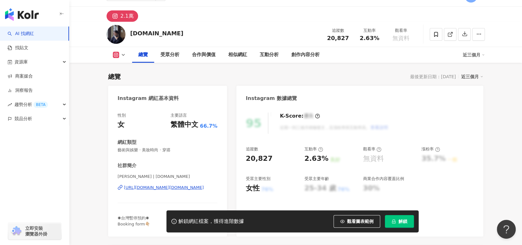
scroll to position [126, 0]
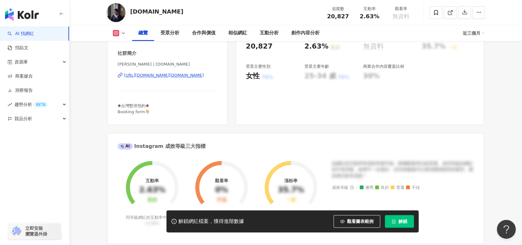
click at [190, 75] on div "[URL][DOMAIN_NAME][DOMAIN_NAME]" at bounding box center [164, 75] width 80 height 6
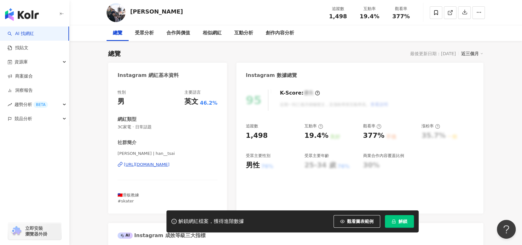
scroll to position [94, 0]
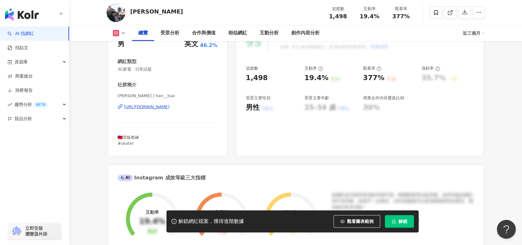
click at [169, 108] on div "[URL][DOMAIN_NAME]" at bounding box center [147, 107] width 46 height 6
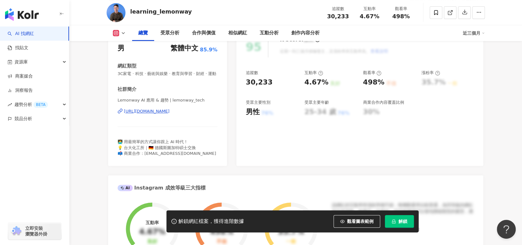
scroll to position [94, 0]
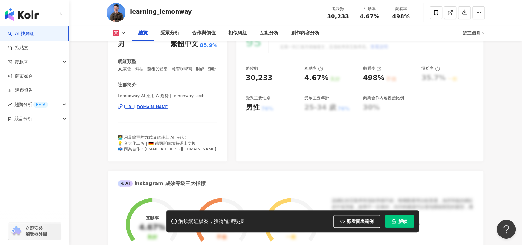
click at [169, 110] on div "https://www.instagram.com/lemonway_tech/" at bounding box center [147, 107] width 46 height 6
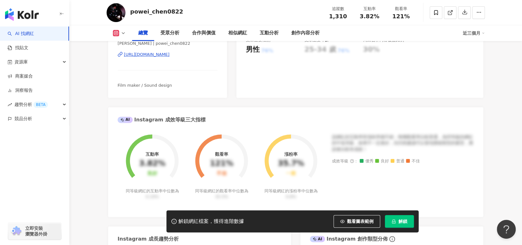
scroll to position [126, 0]
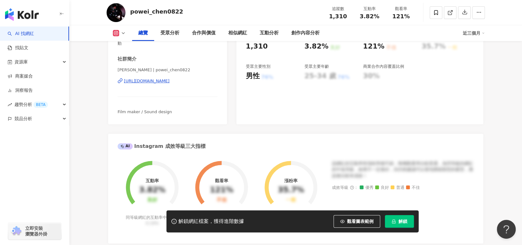
click at [166, 83] on div "https://www.instagram.com/powei_chen0822/" at bounding box center [147, 81] width 46 height 6
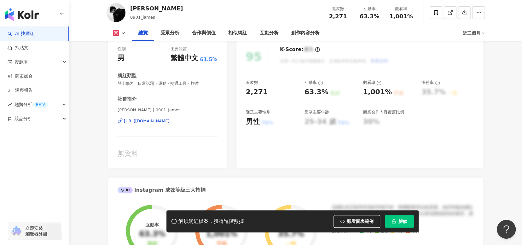
scroll to position [63, 0]
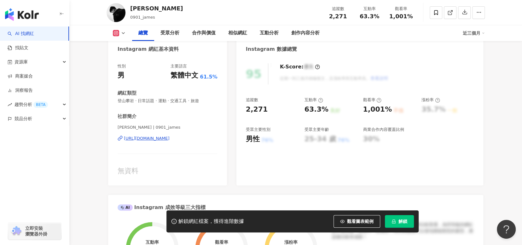
click at [169, 137] on div "https://www.instagram.com/0901_james/" at bounding box center [147, 138] width 46 height 6
